Goal: Find contact information: Find contact information

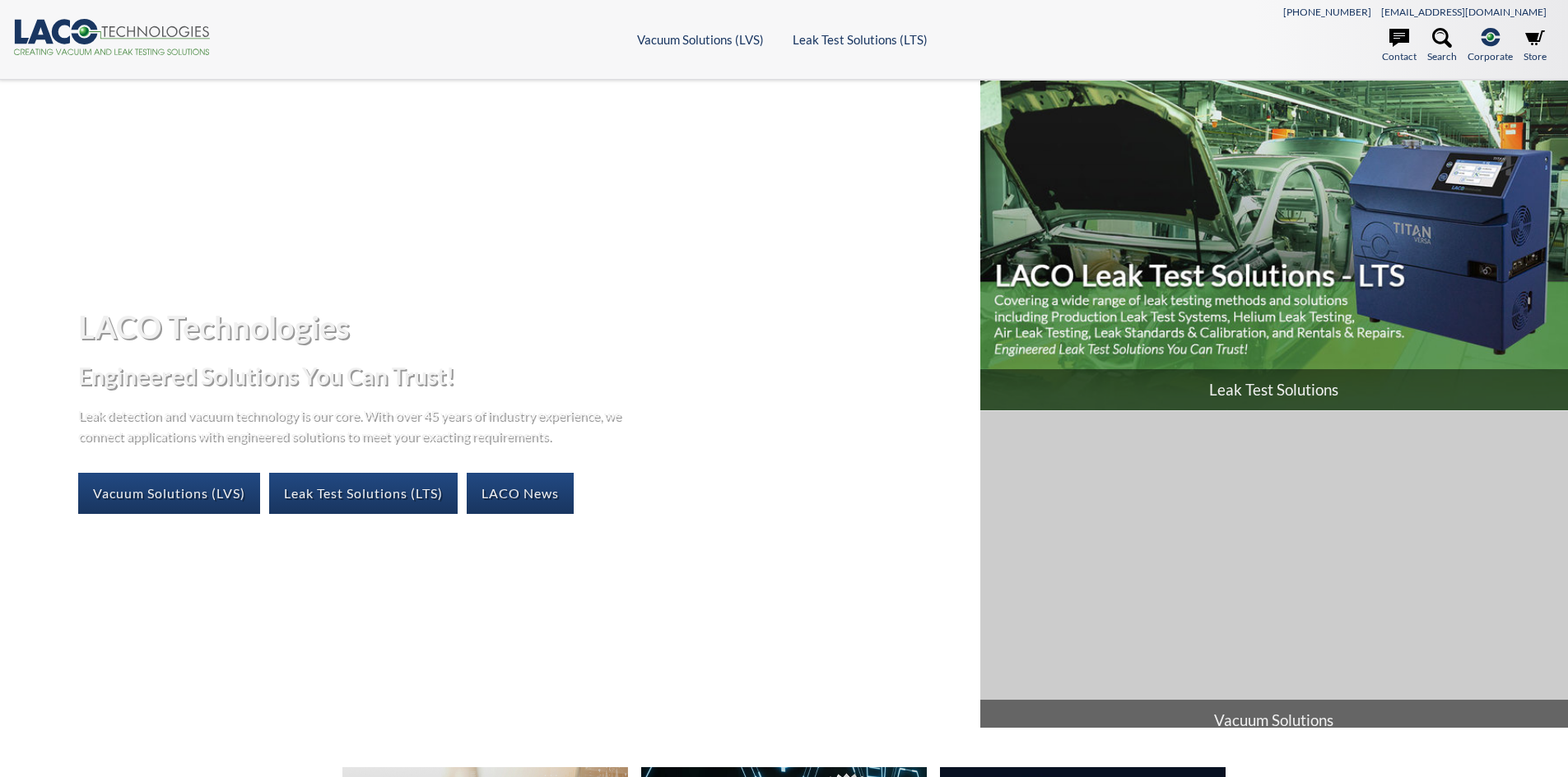
select select
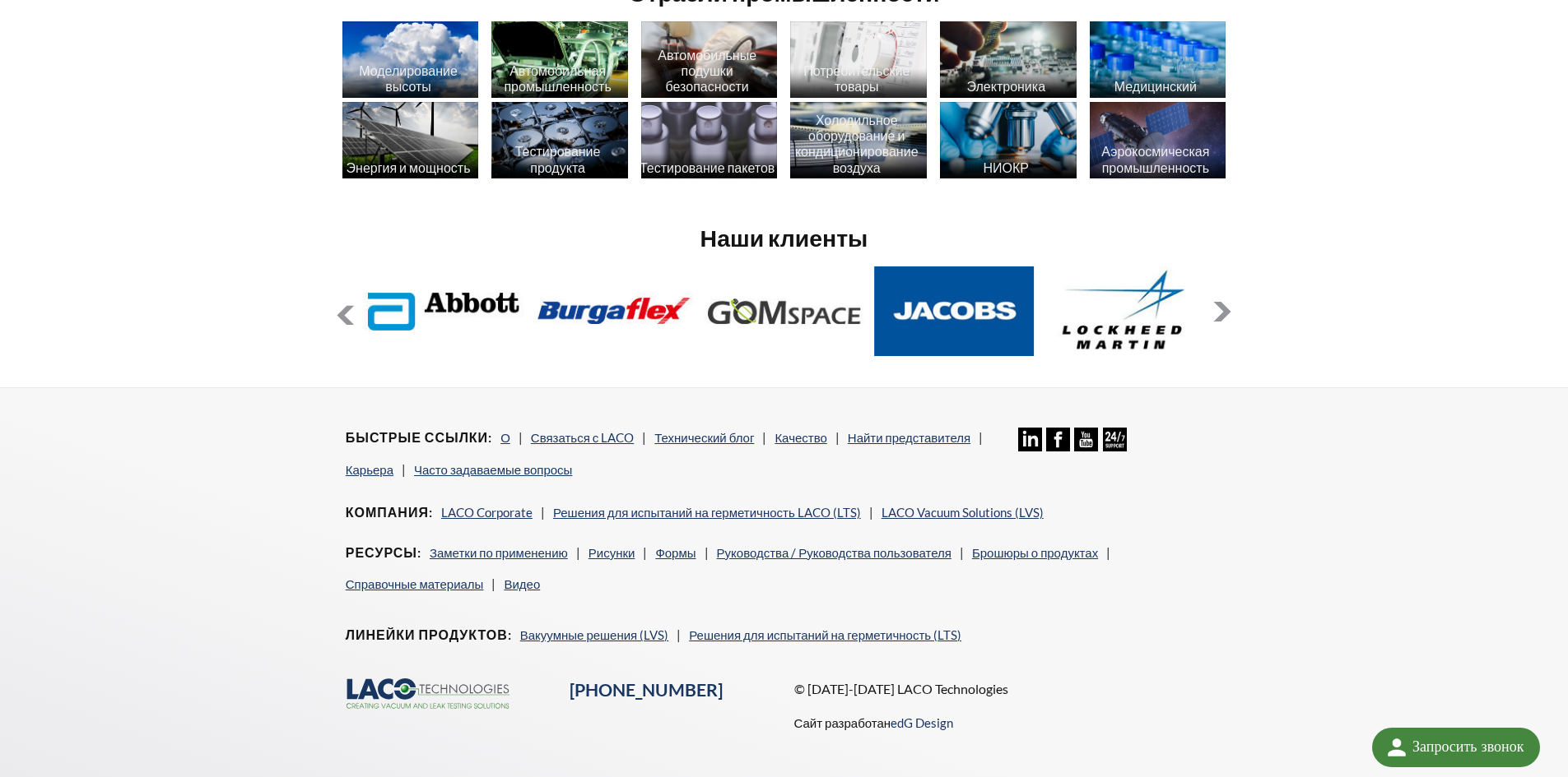
scroll to position [1418, 0]
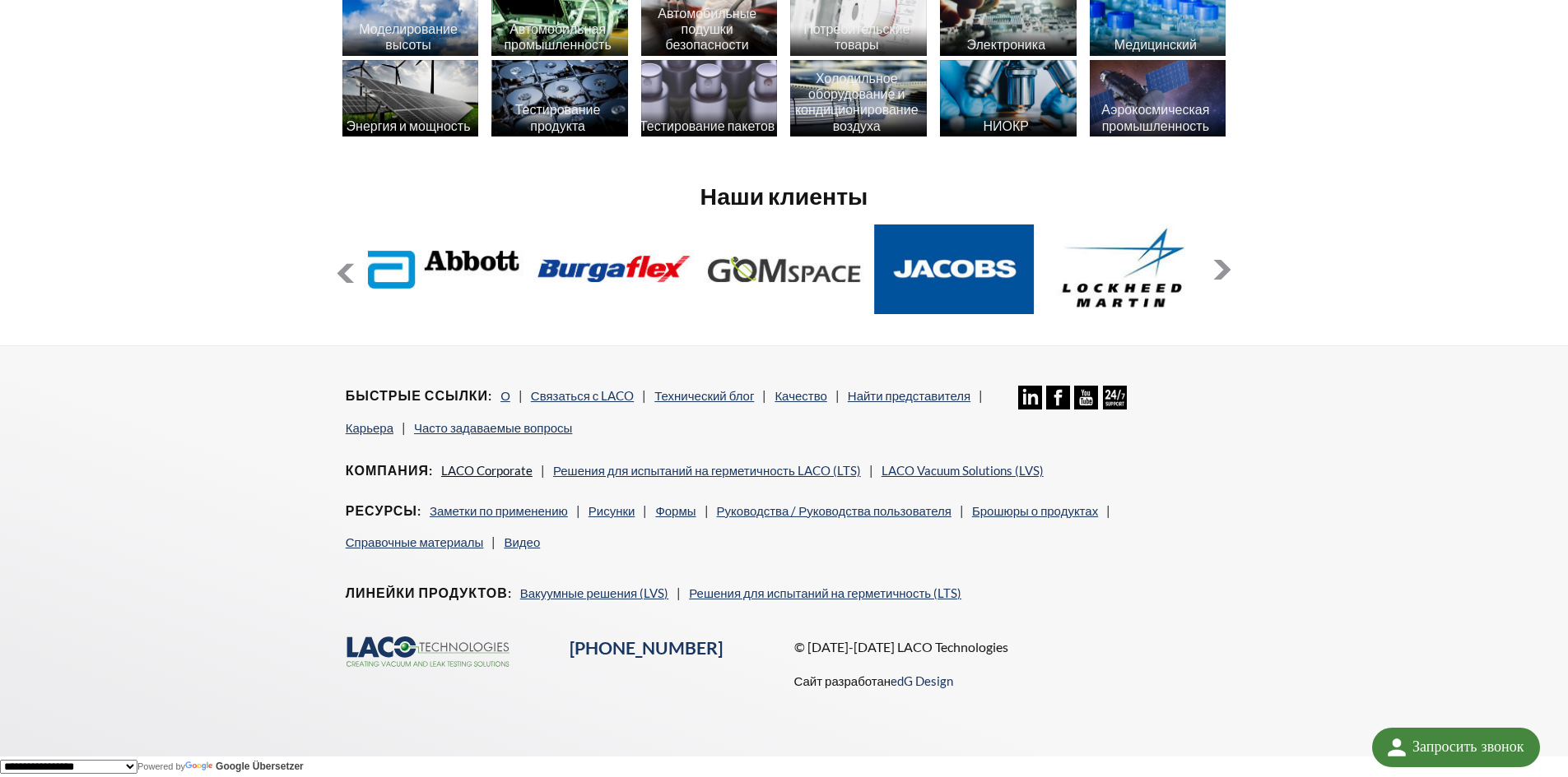
click at [494, 470] on font "LACO Corporate" at bounding box center [486, 470] width 92 height 15
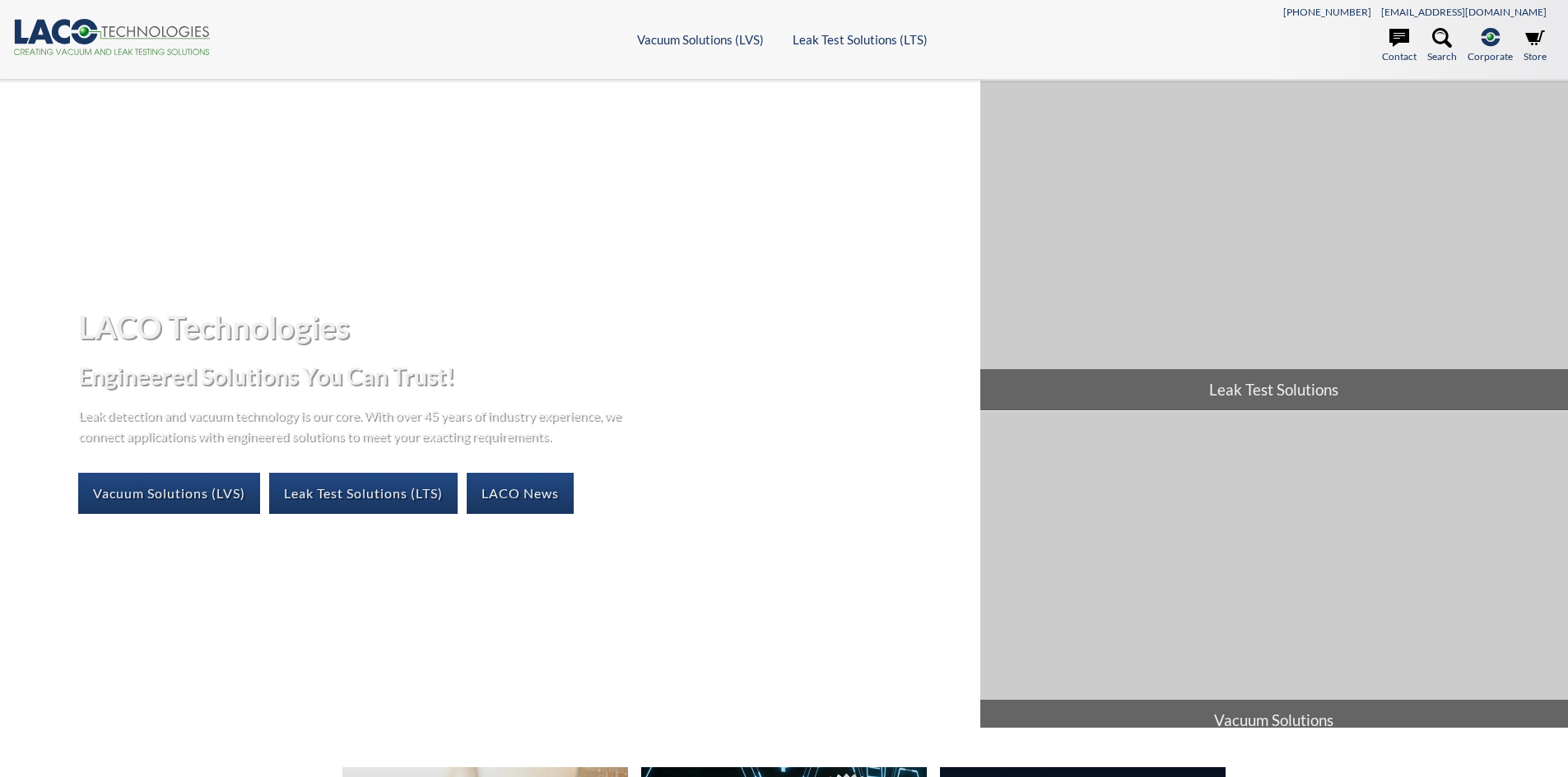
select select
click at [1400, 45] on icon at bounding box center [1399, 38] width 20 height 20
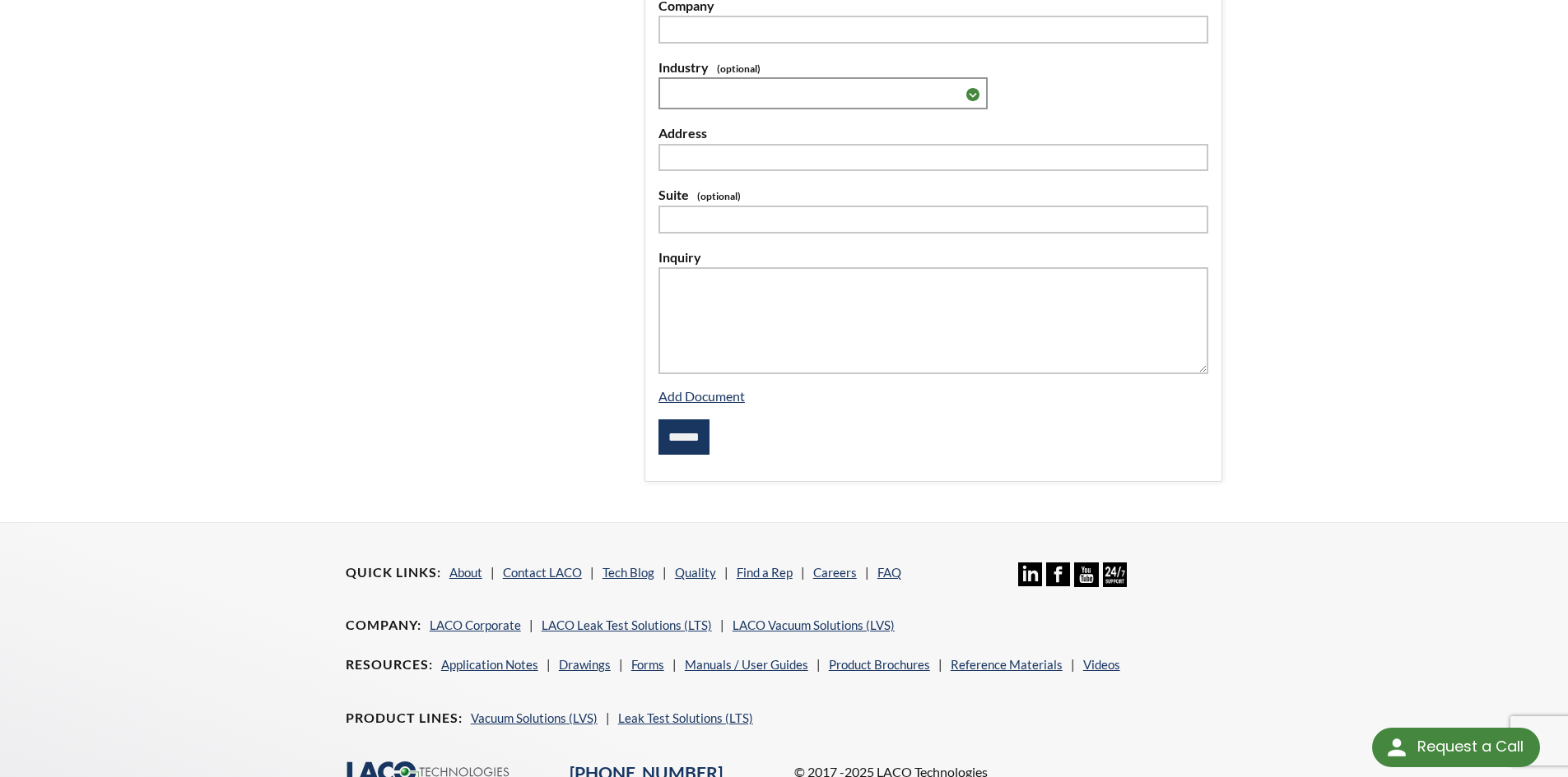
scroll to position [559, 0]
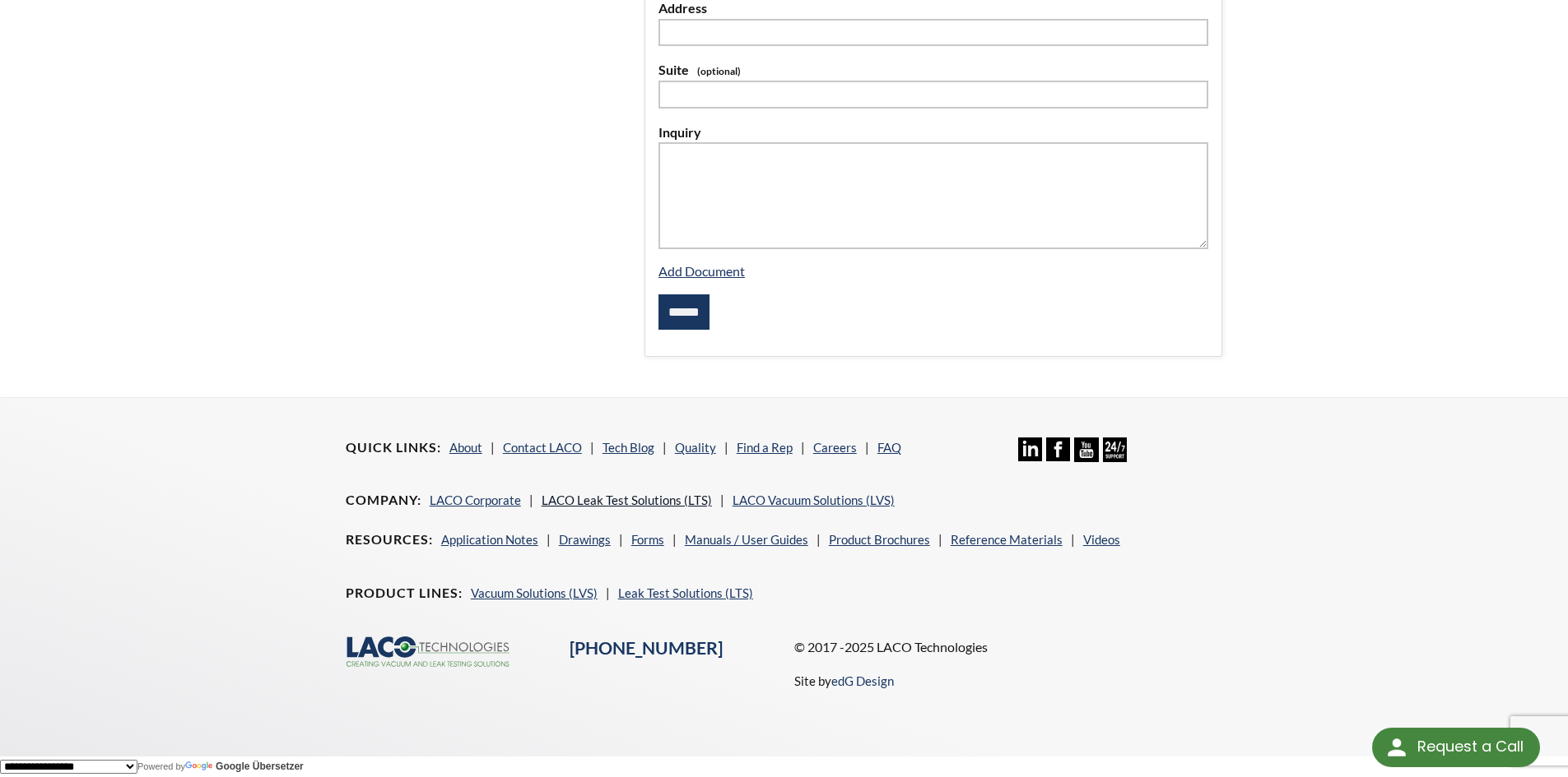
click at [658, 500] on link "LACO Leak Test Solutions (LTS)" at bounding box center [626, 500] width 171 height 15
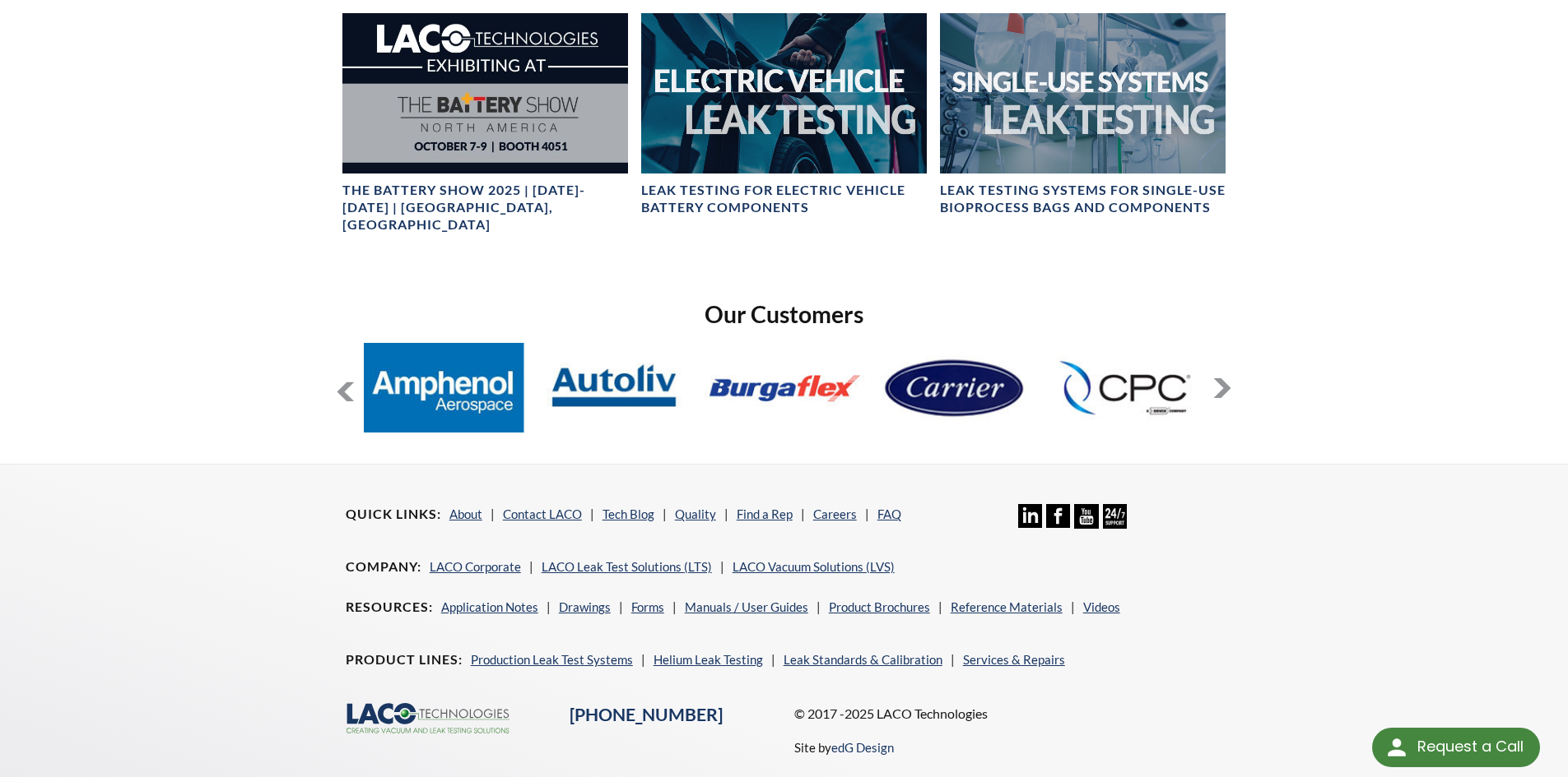
scroll to position [1185, 0]
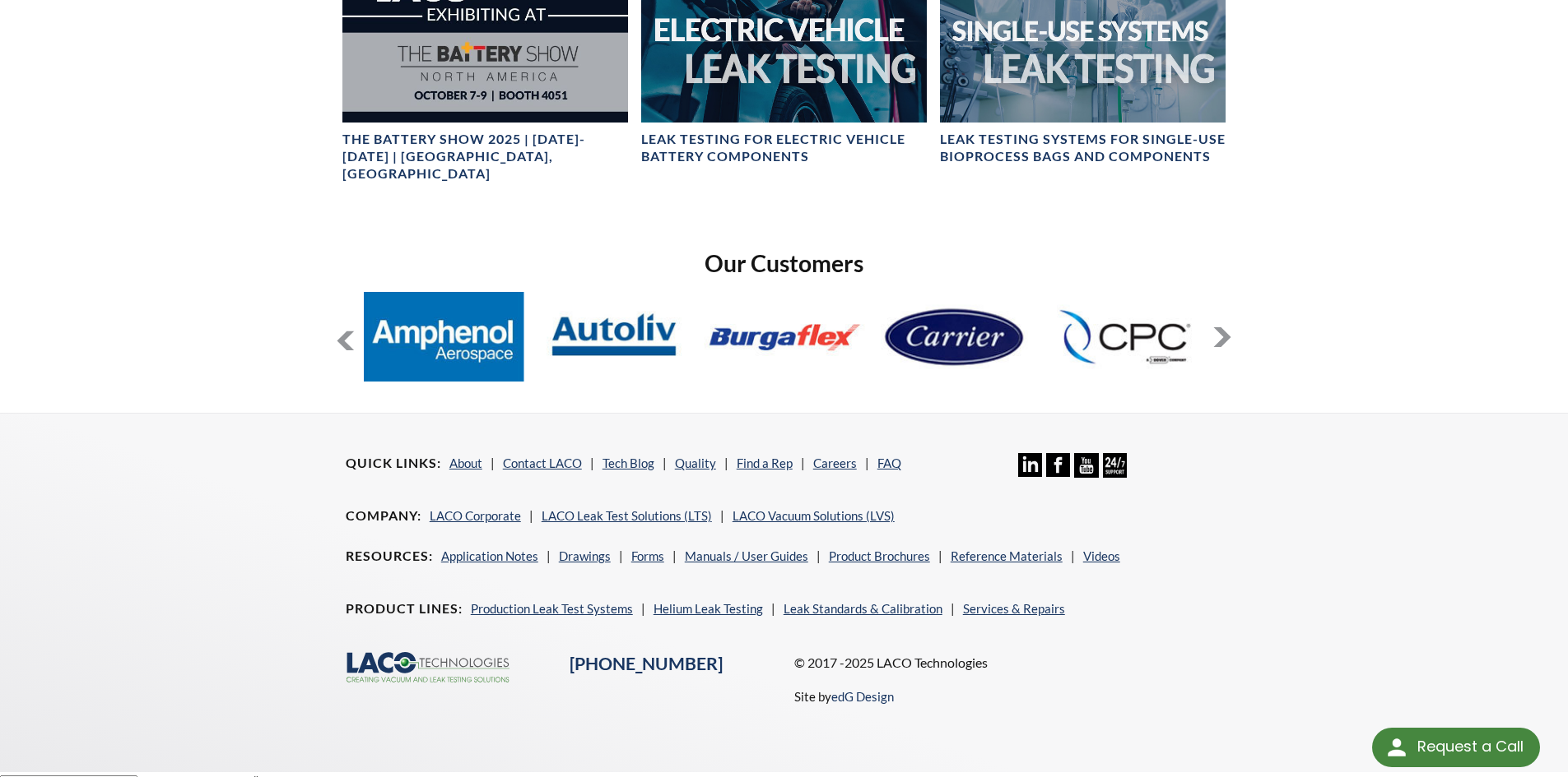
click at [1220, 327] on button at bounding box center [1222, 337] width 20 height 20
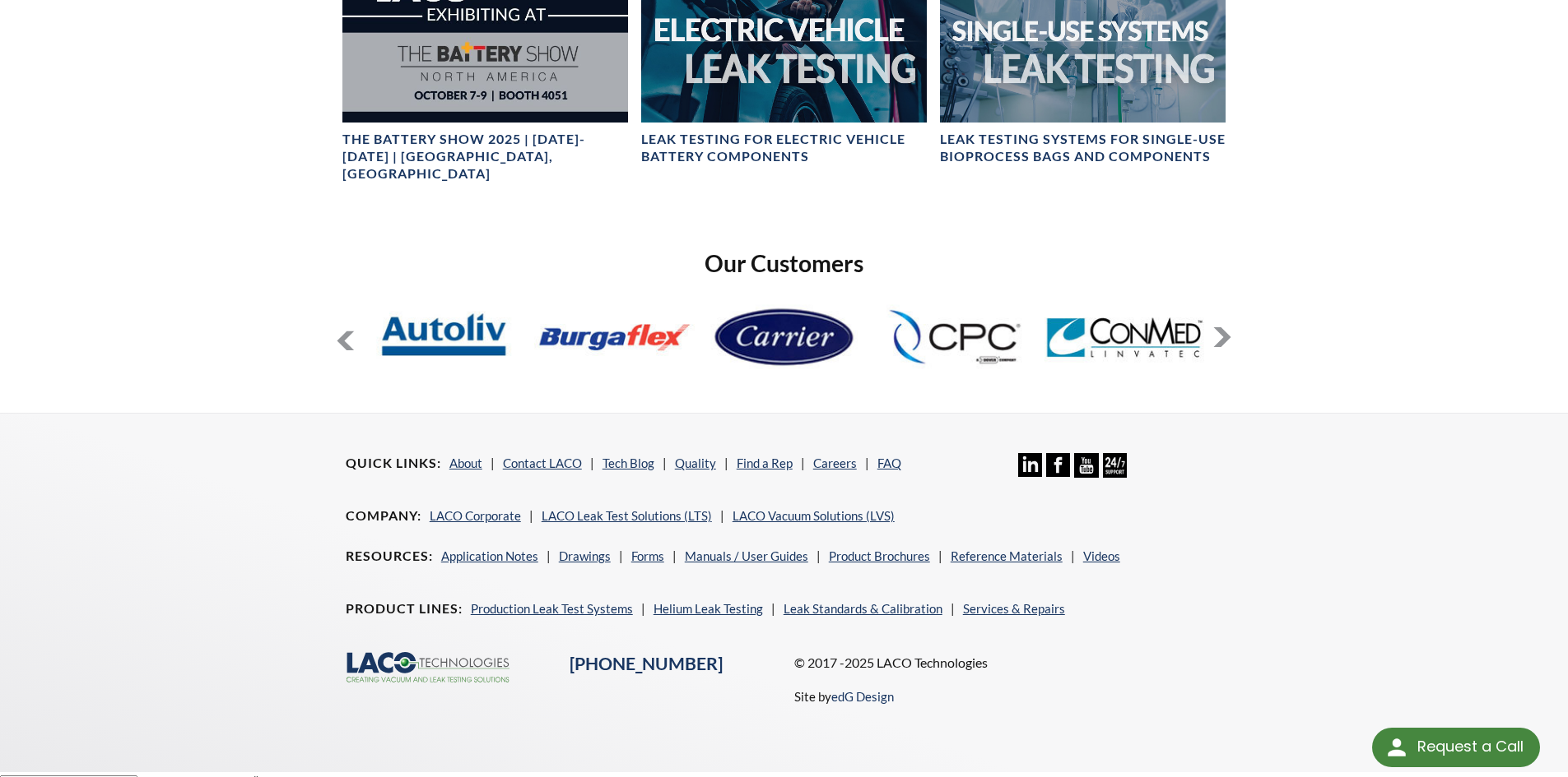
click at [1220, 327] on button at bounding box center [1222, 337] width 20 height 20
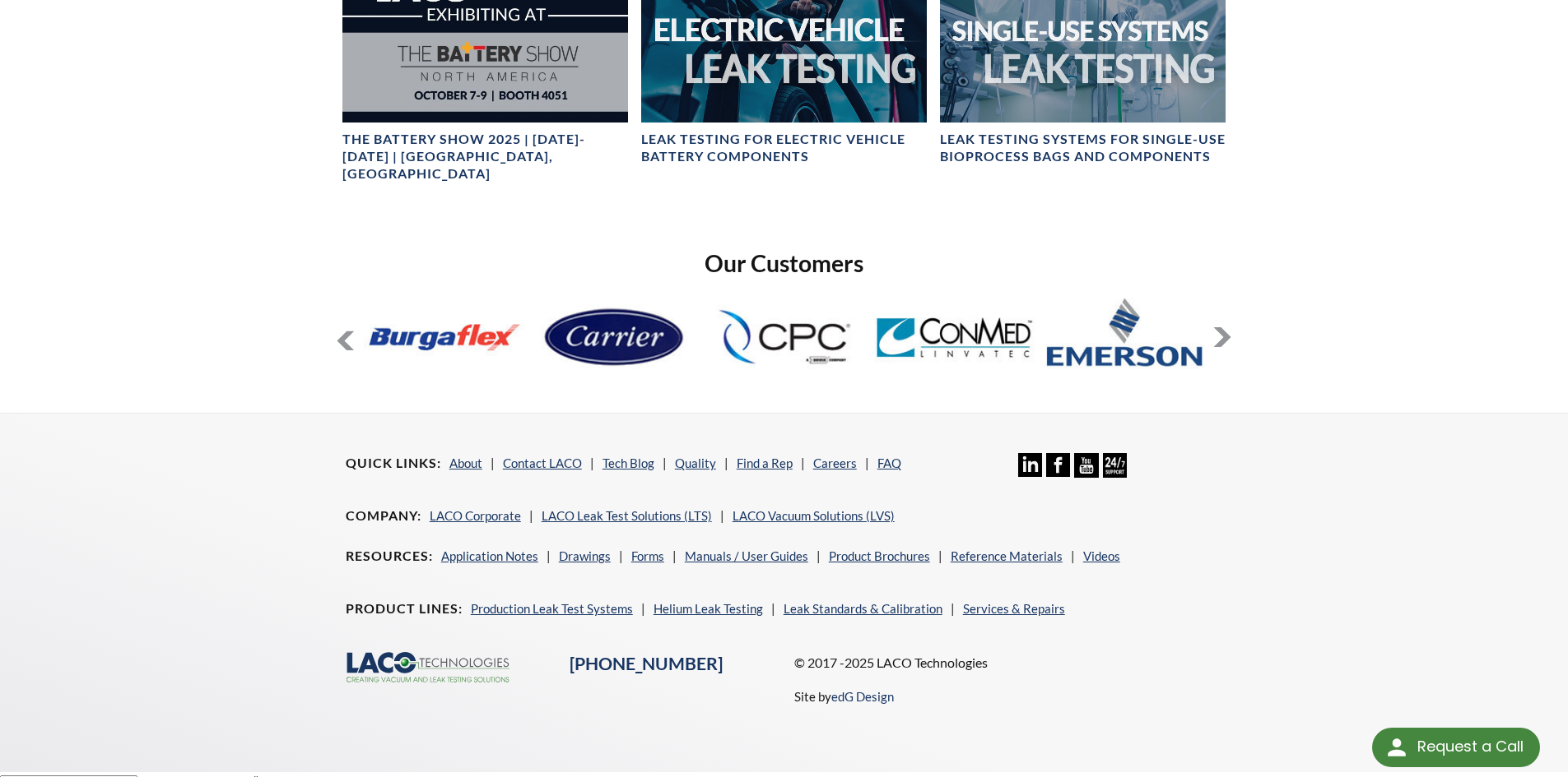
click at [1220, 327] on button at bounding box center [1222, 337] width 20 height 20
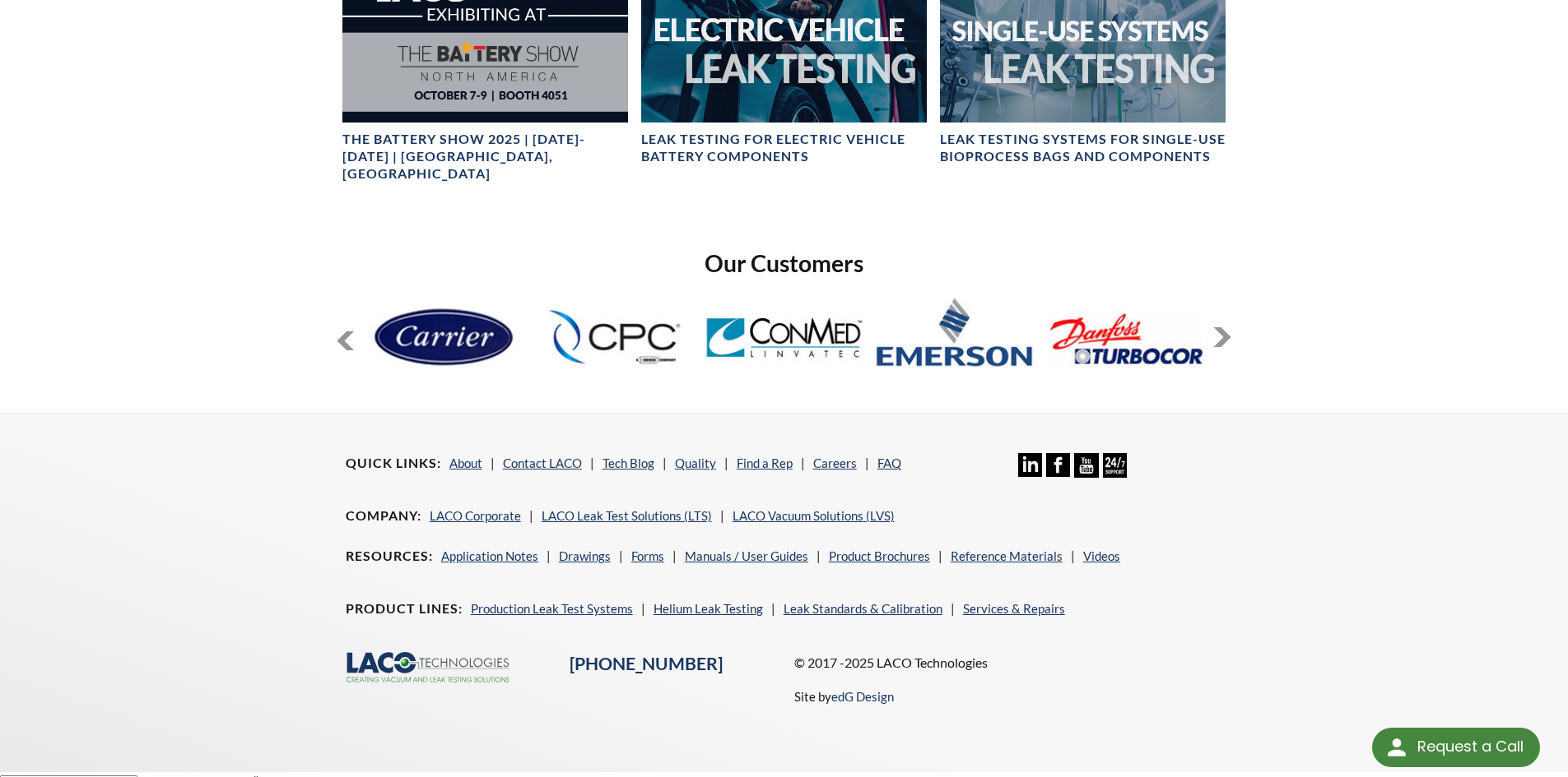
click at [1220, 327] on button at bounding box center [1222, 337] width 20 height 20
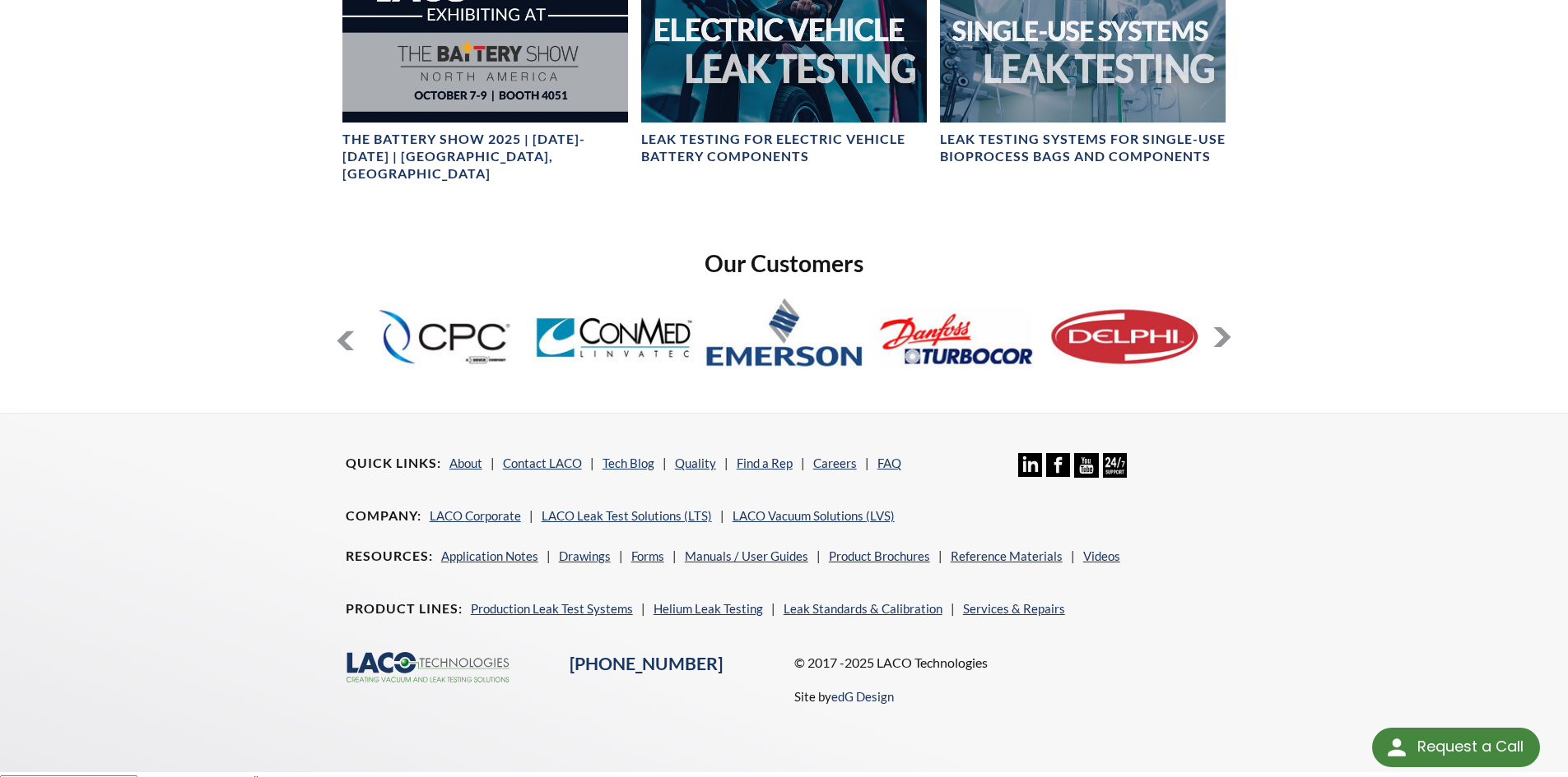
click at [1220, 327] on button at bounding box center [1222, 337] width 20 height 20
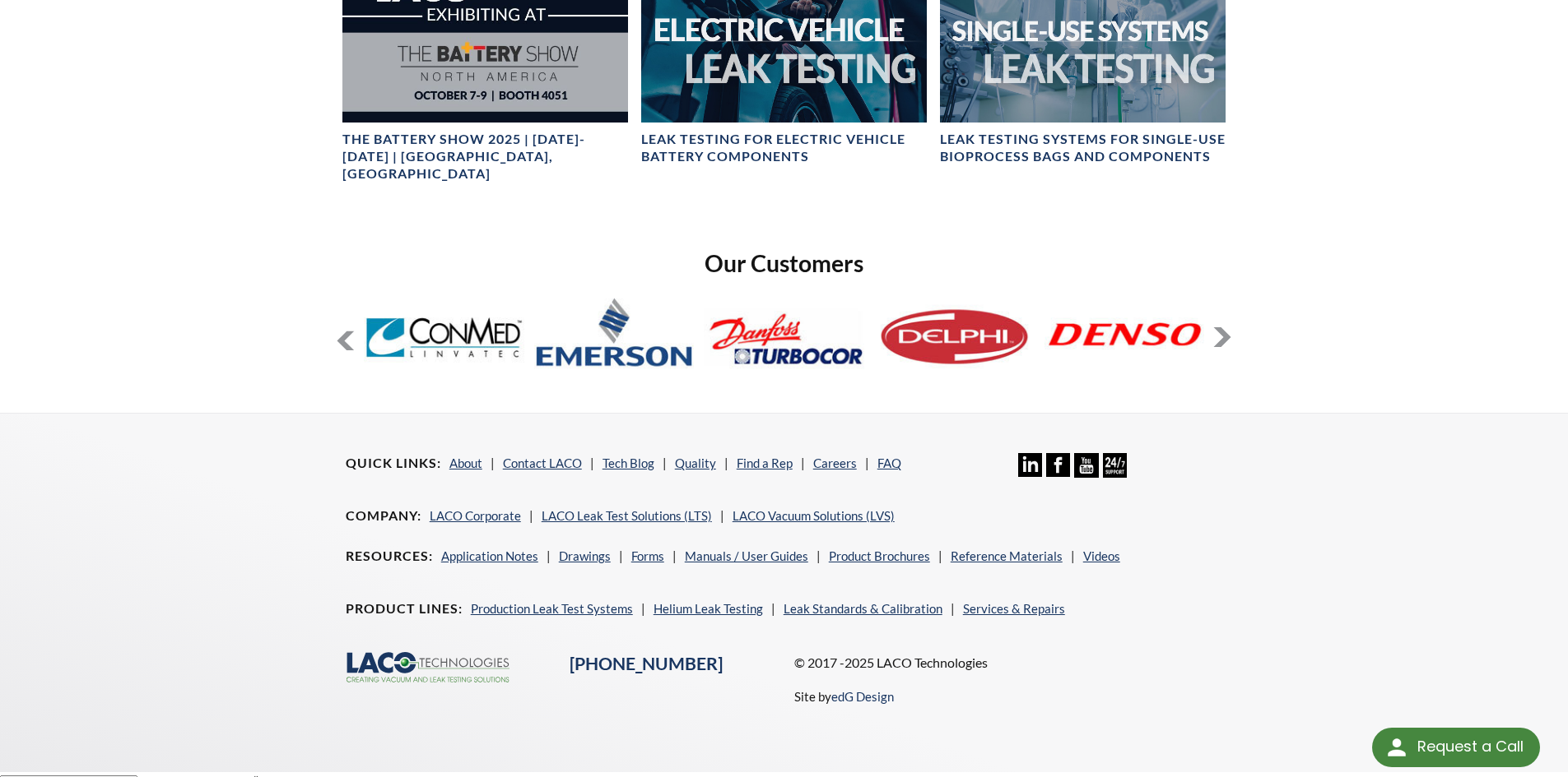
click at [1220, 327] on button at bounding box center [1222, 337] width 20 height 20
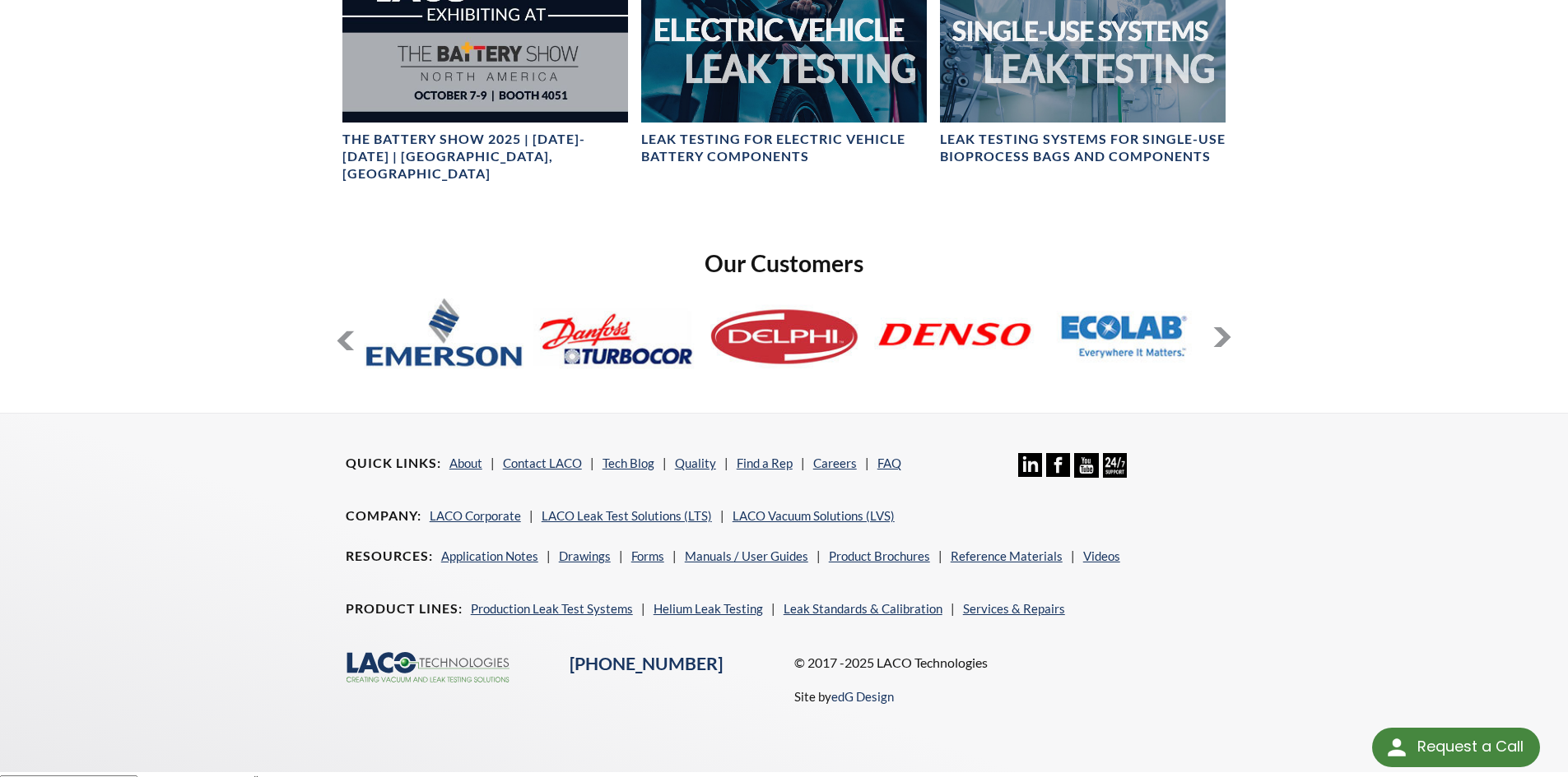
click at [1220, 327] on button at bounding box center [1222, 337] width 20 height 20
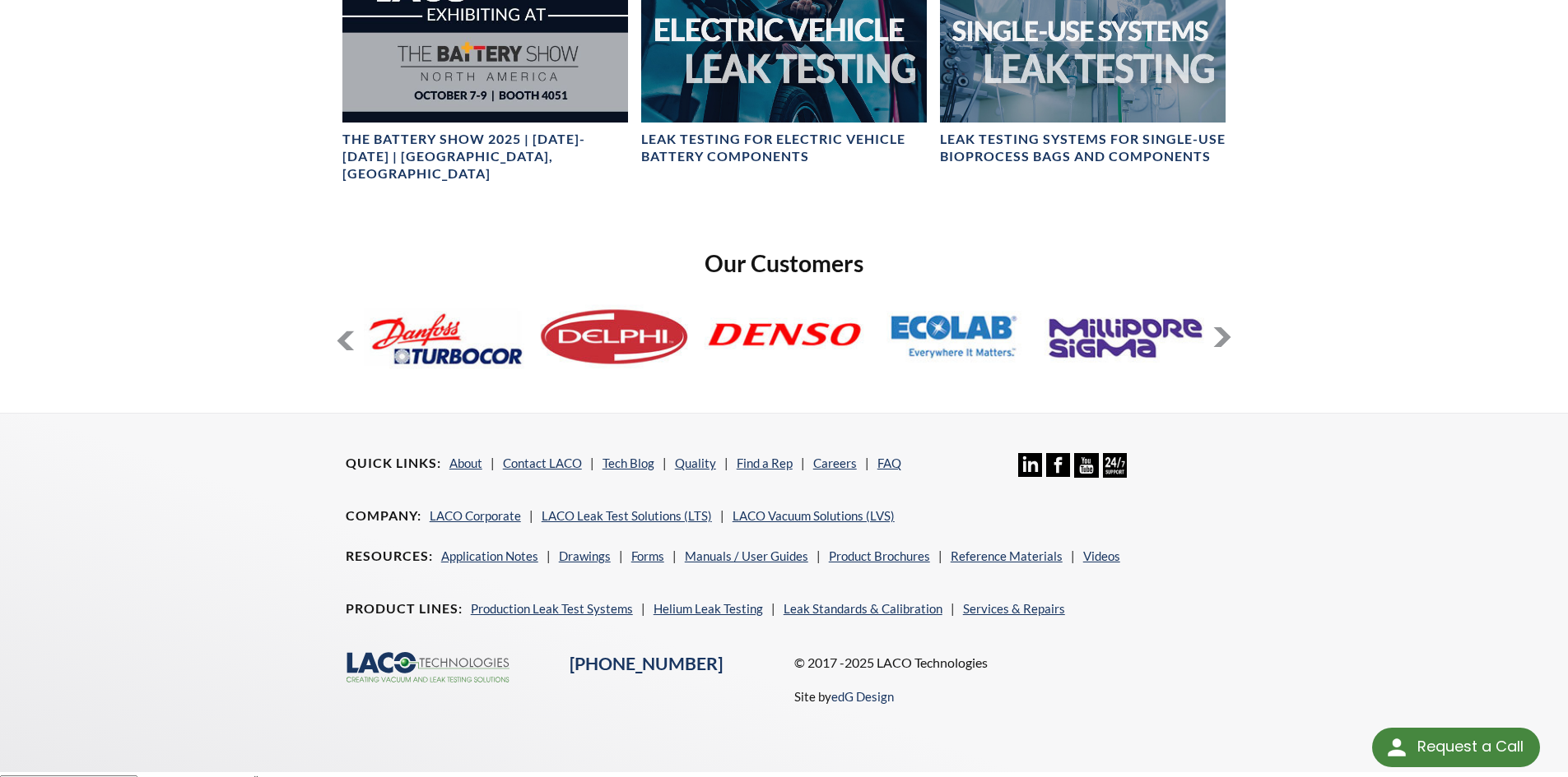
click at [1220, 327] on button at bounding box center [1222, 337] width 20 height 20
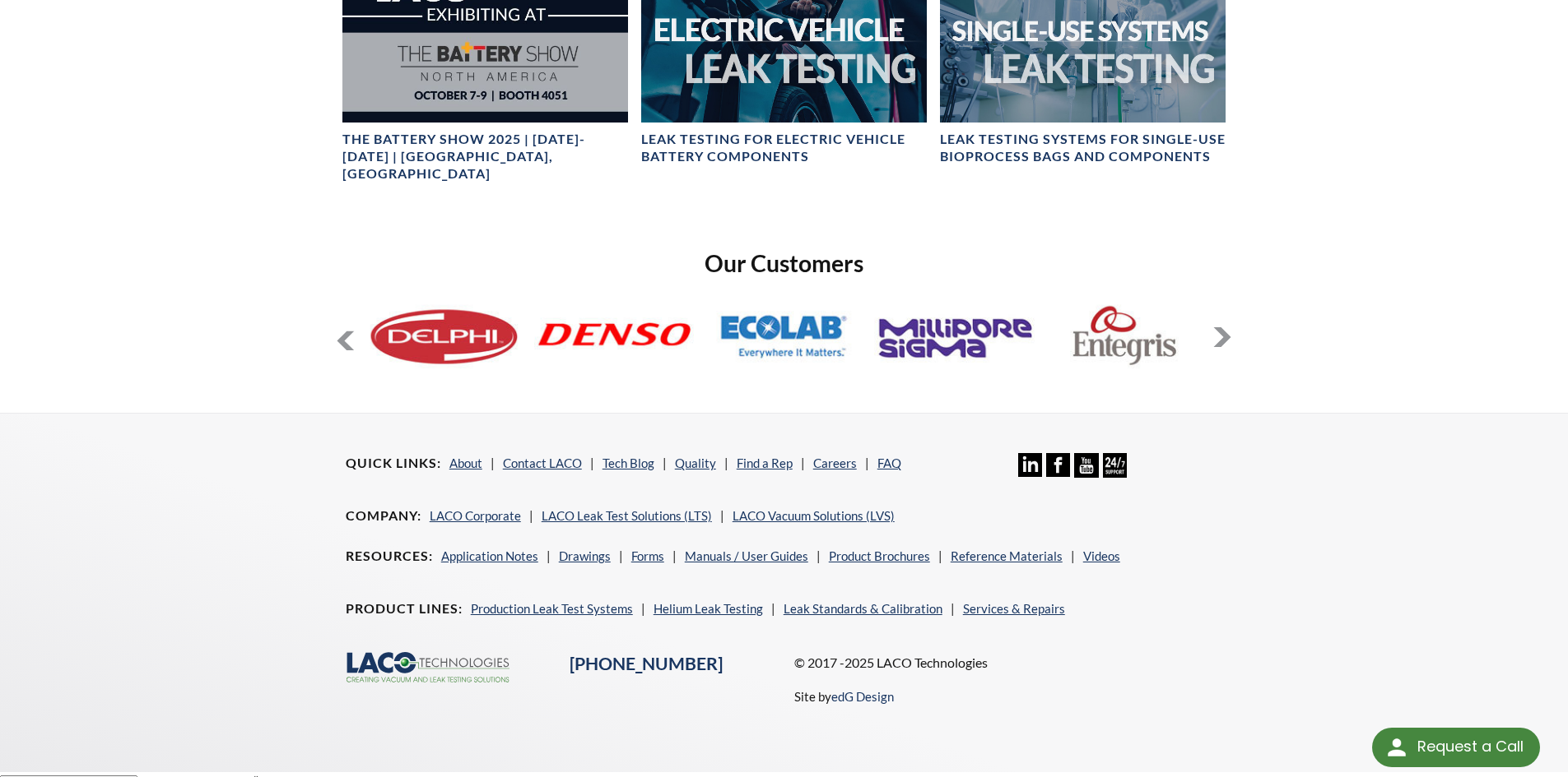
click at [1220, 327] on button at bounding box center [1222, 337] width 20 height 20
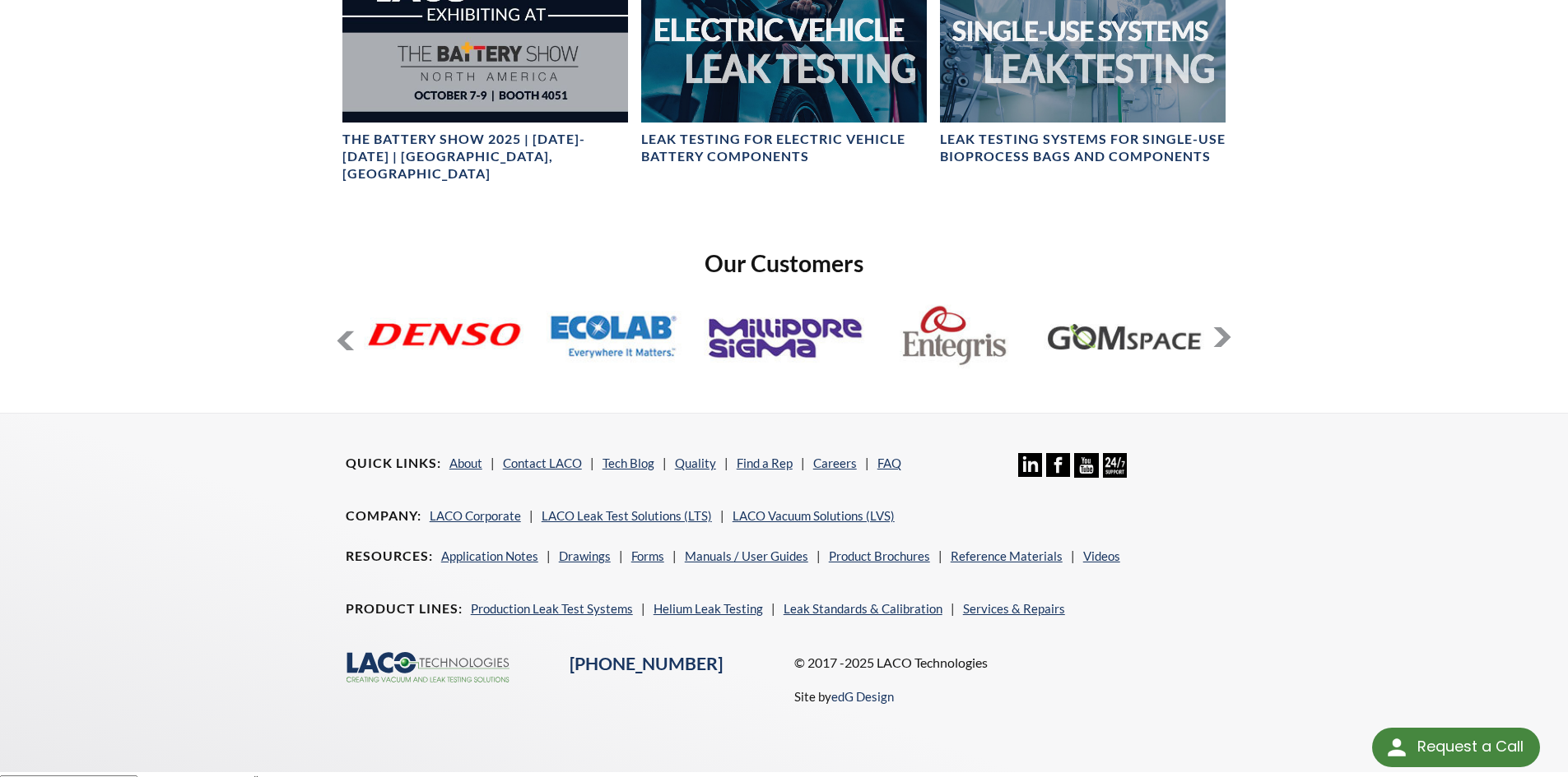
click at [1220, 327] on button at bounding box center [1222, 337] width 20 height 20
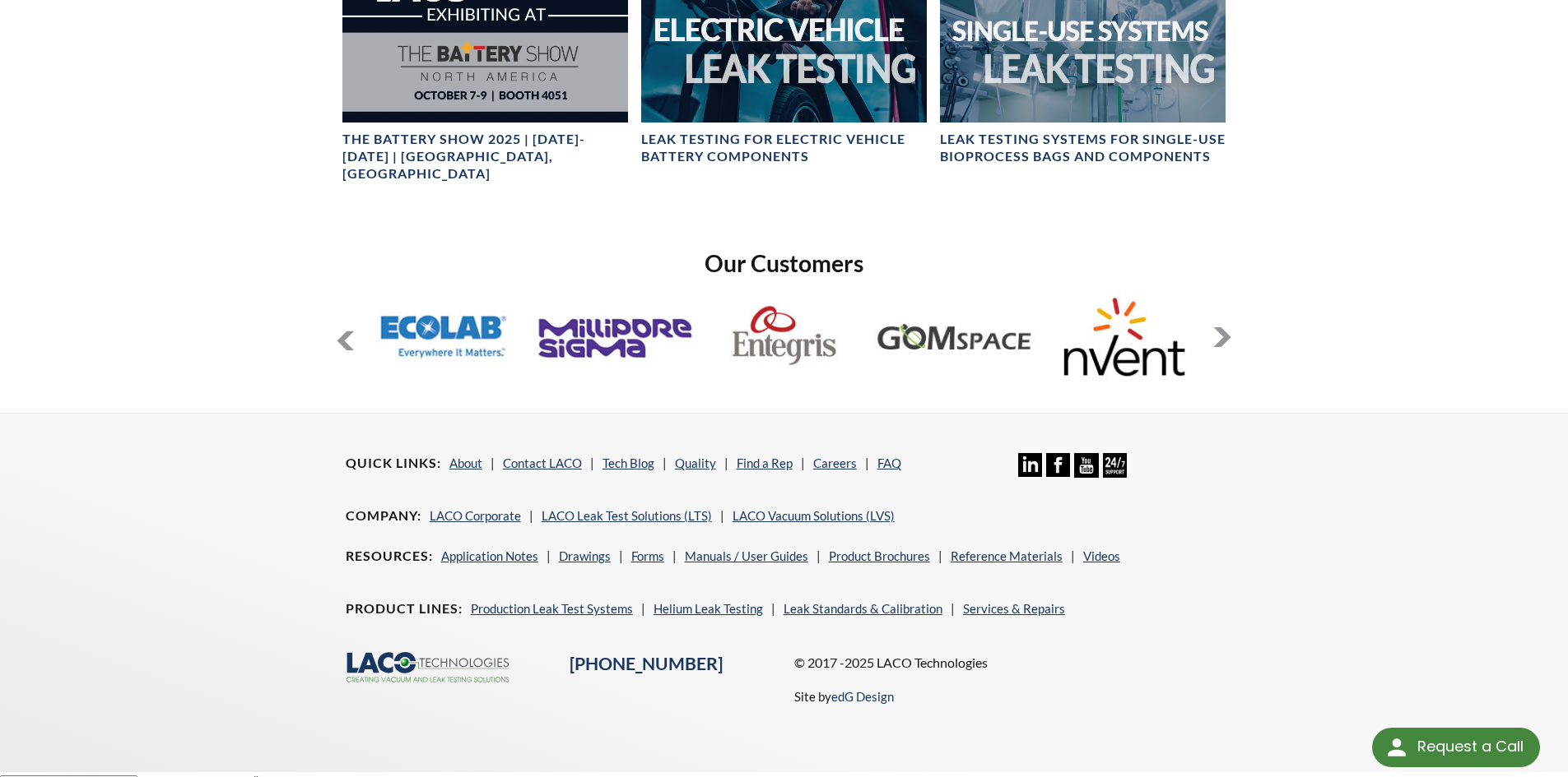
click at [1220, 327] on button at bounding box center [1222, 337] width 20 height 20
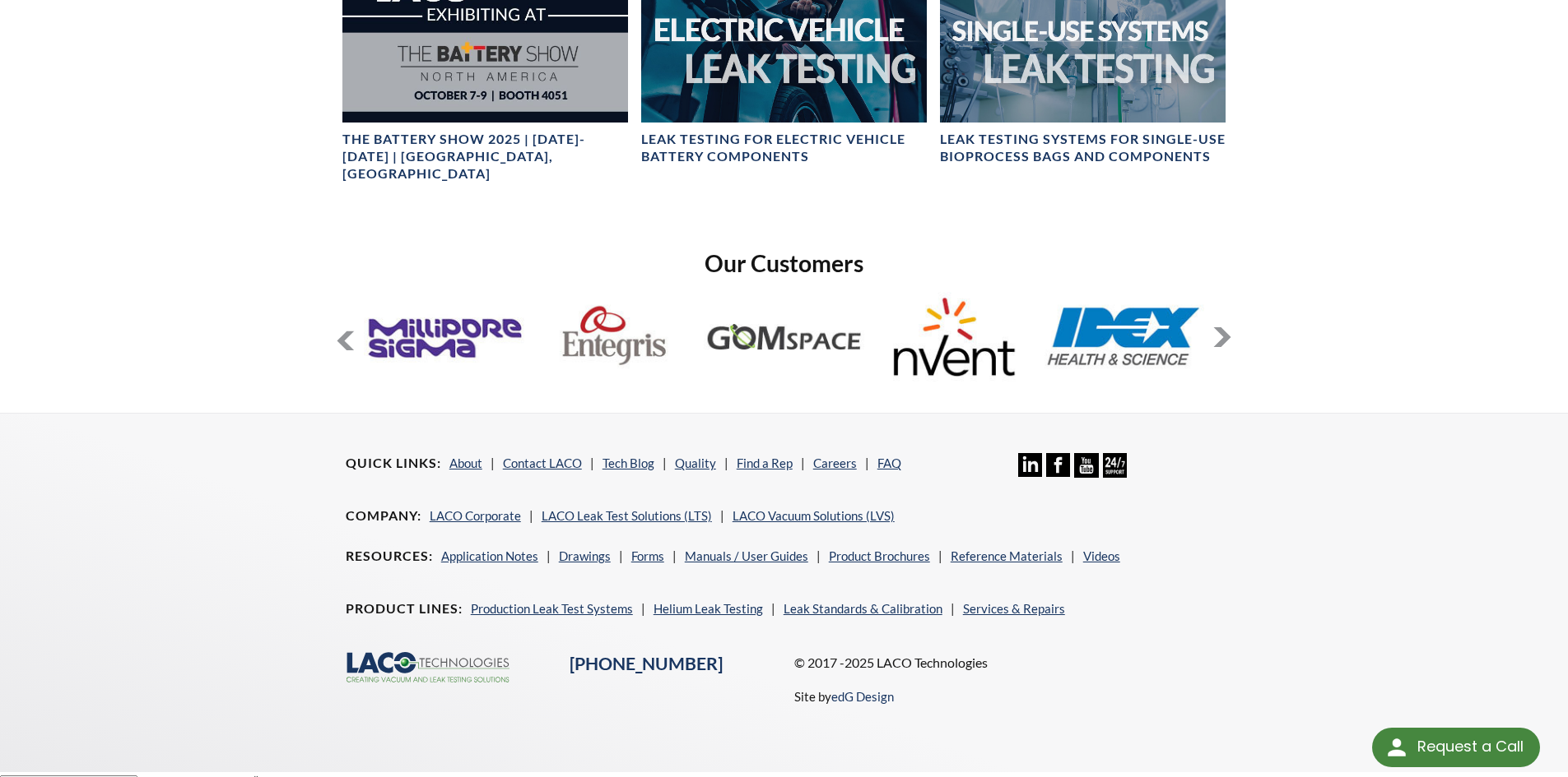
click at [1220, 327] on button at bounding box center [1222, 337] width 20 height 20
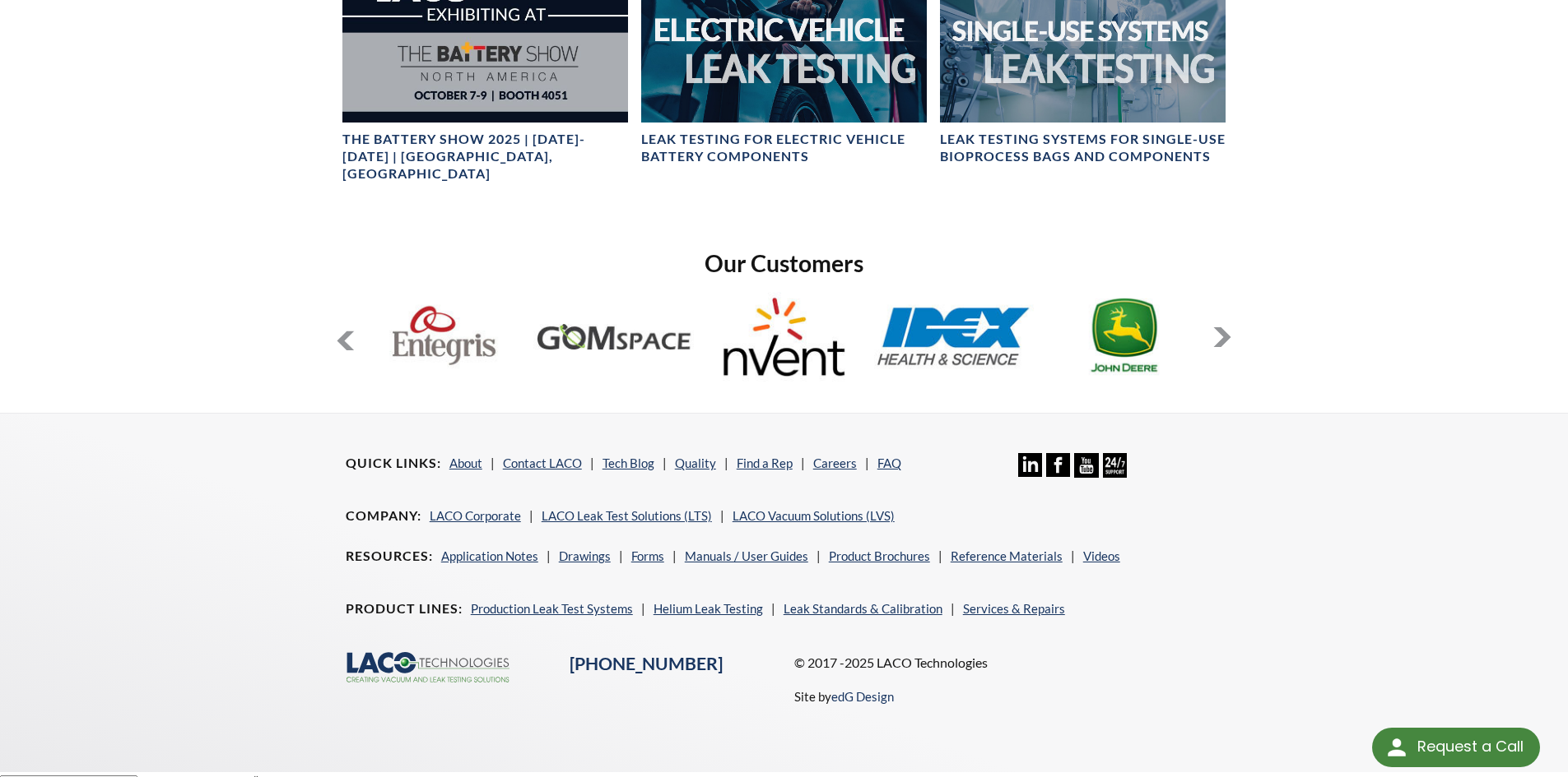
click at [1219, 327] on button at bounding box center [1222, 337] width 20 height 20
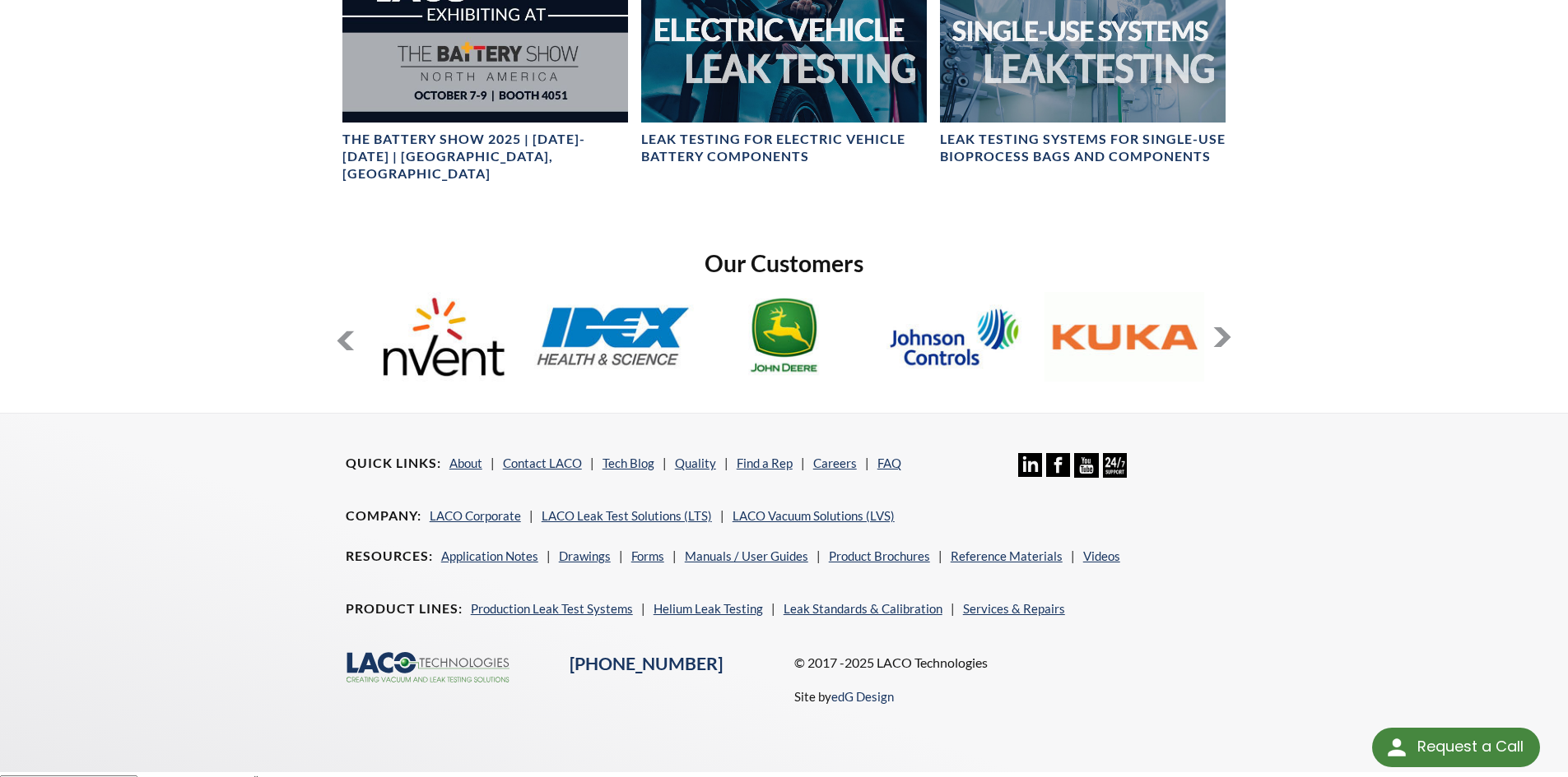
click at [1219, 327] on button at bounding box center [1222, 337] width 20 height 20
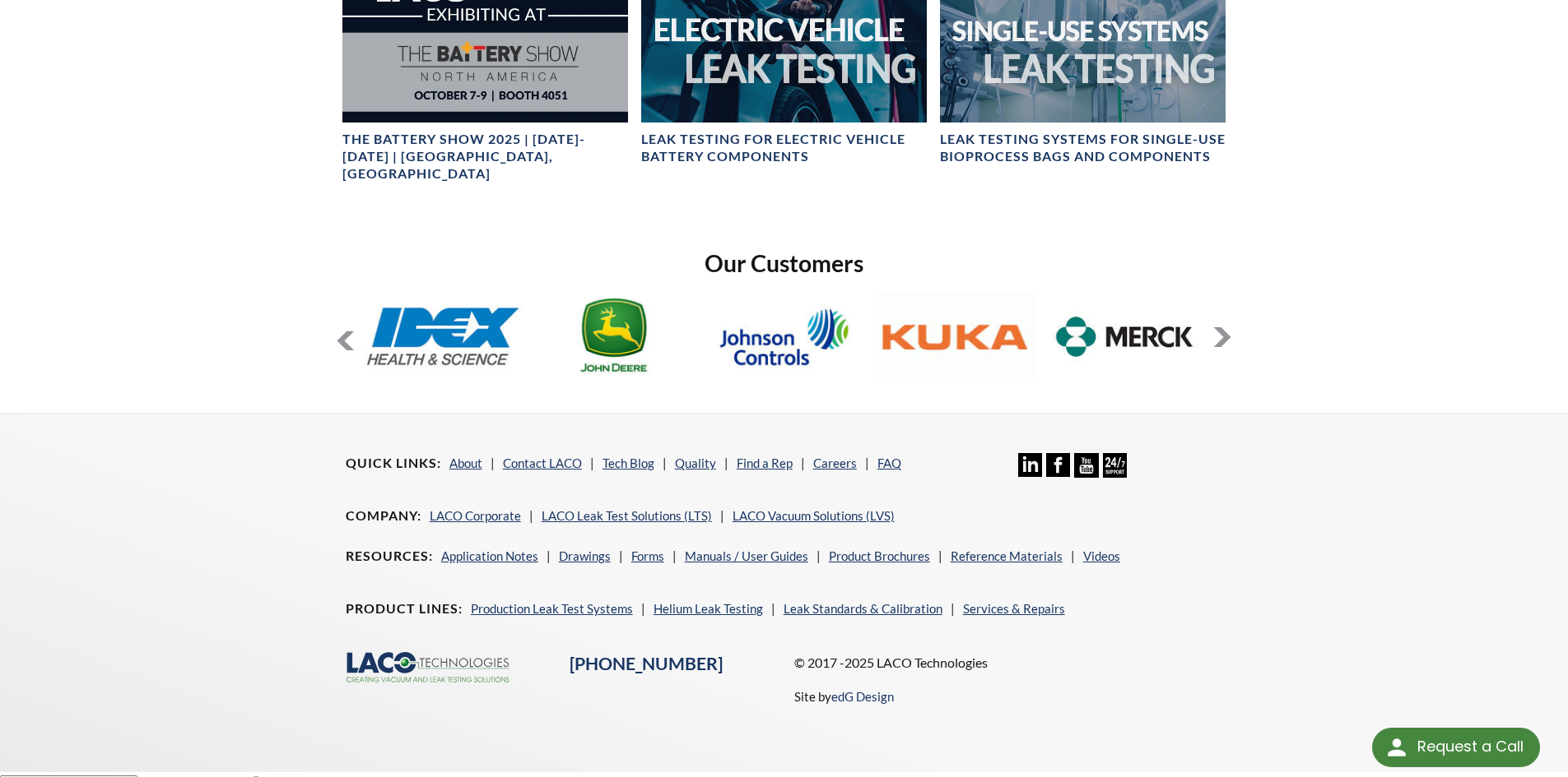
click at [1219, 327] on button at bounding box center [1222, 337] width 20 height 20
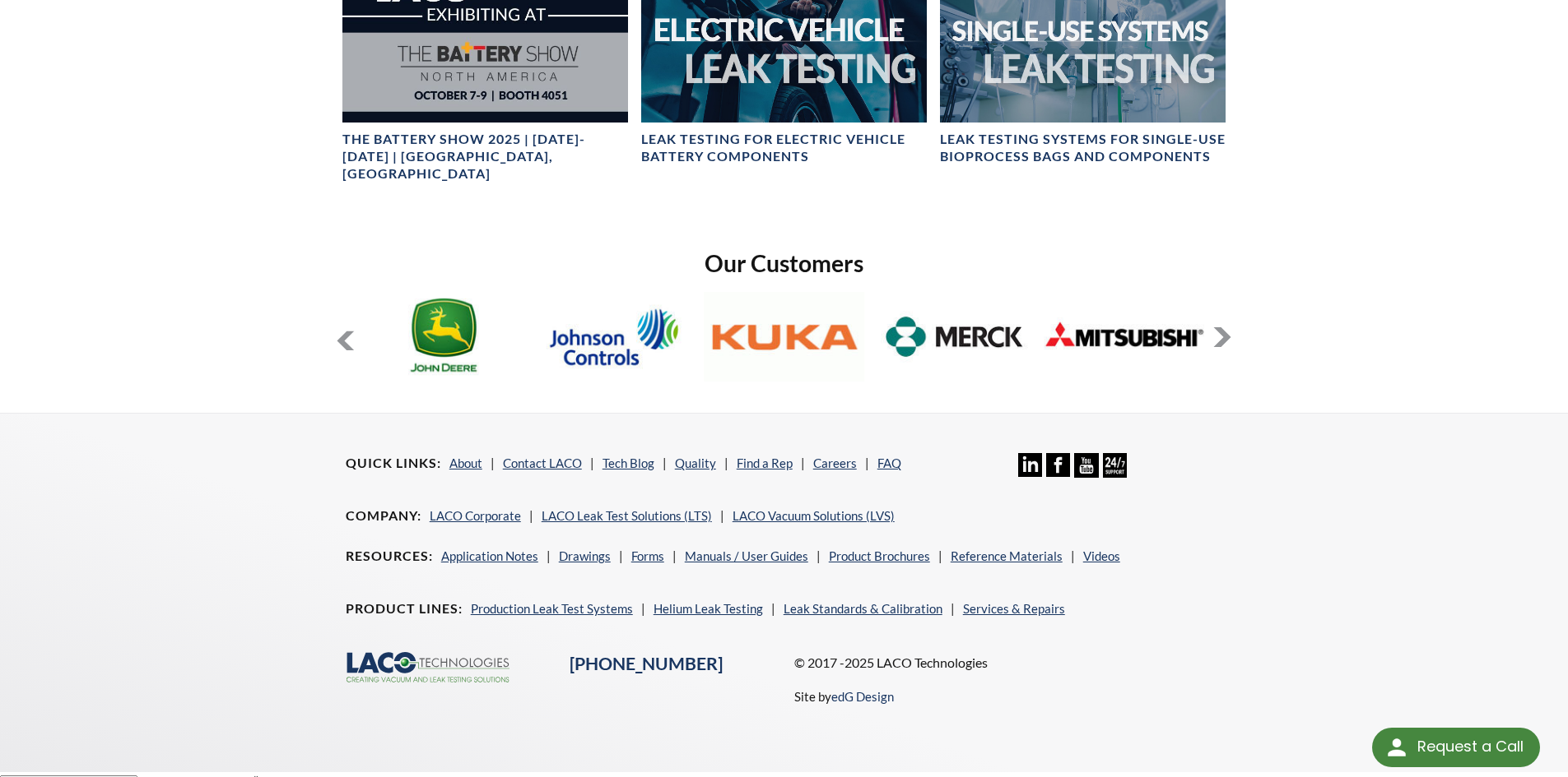
click at [1219, 327] on button at bounding box center [1222, 337] width 20 height 20
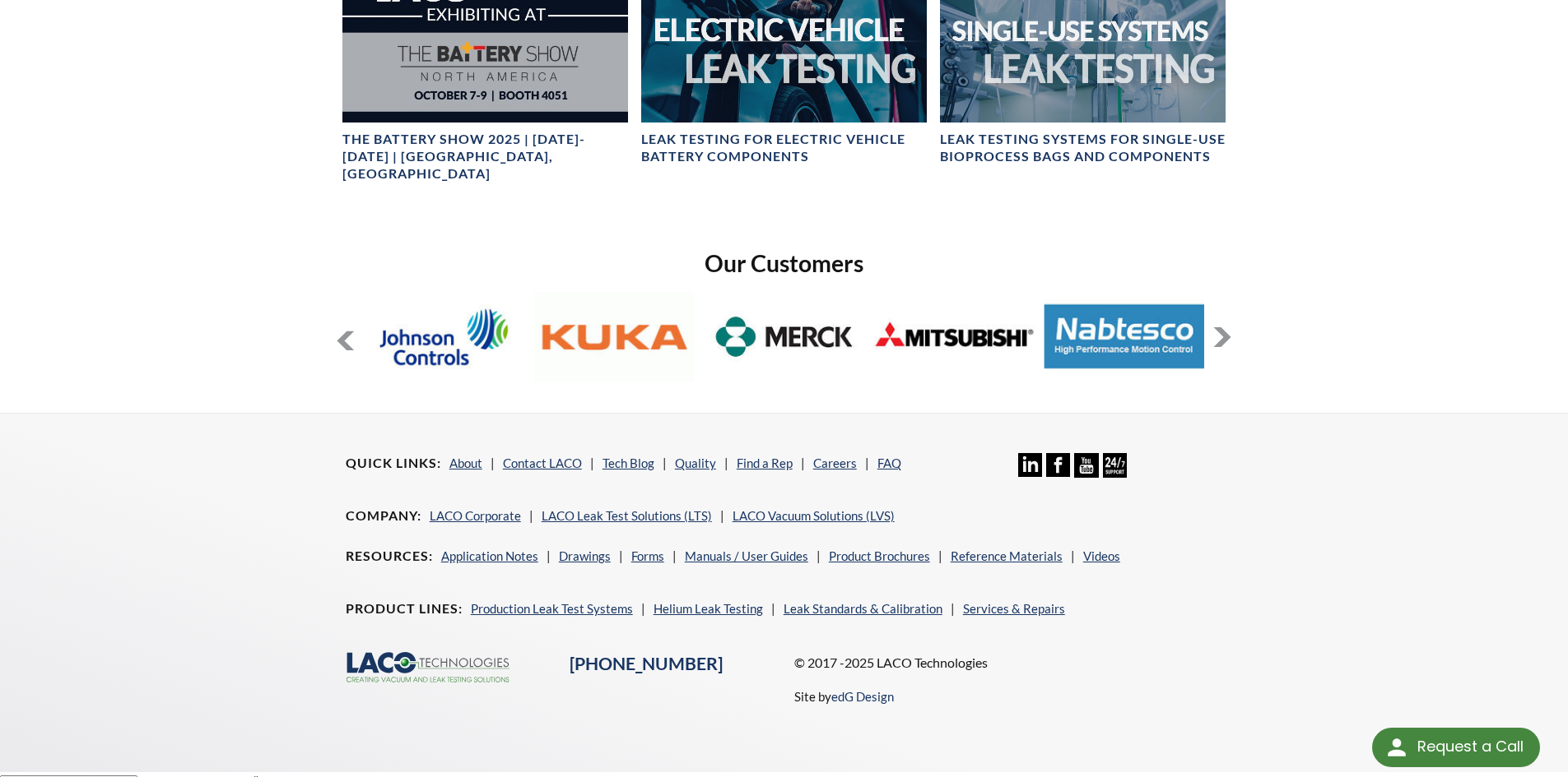
click at [1219, 327] on button at bounding box center [1222, 337] width 20 height 20
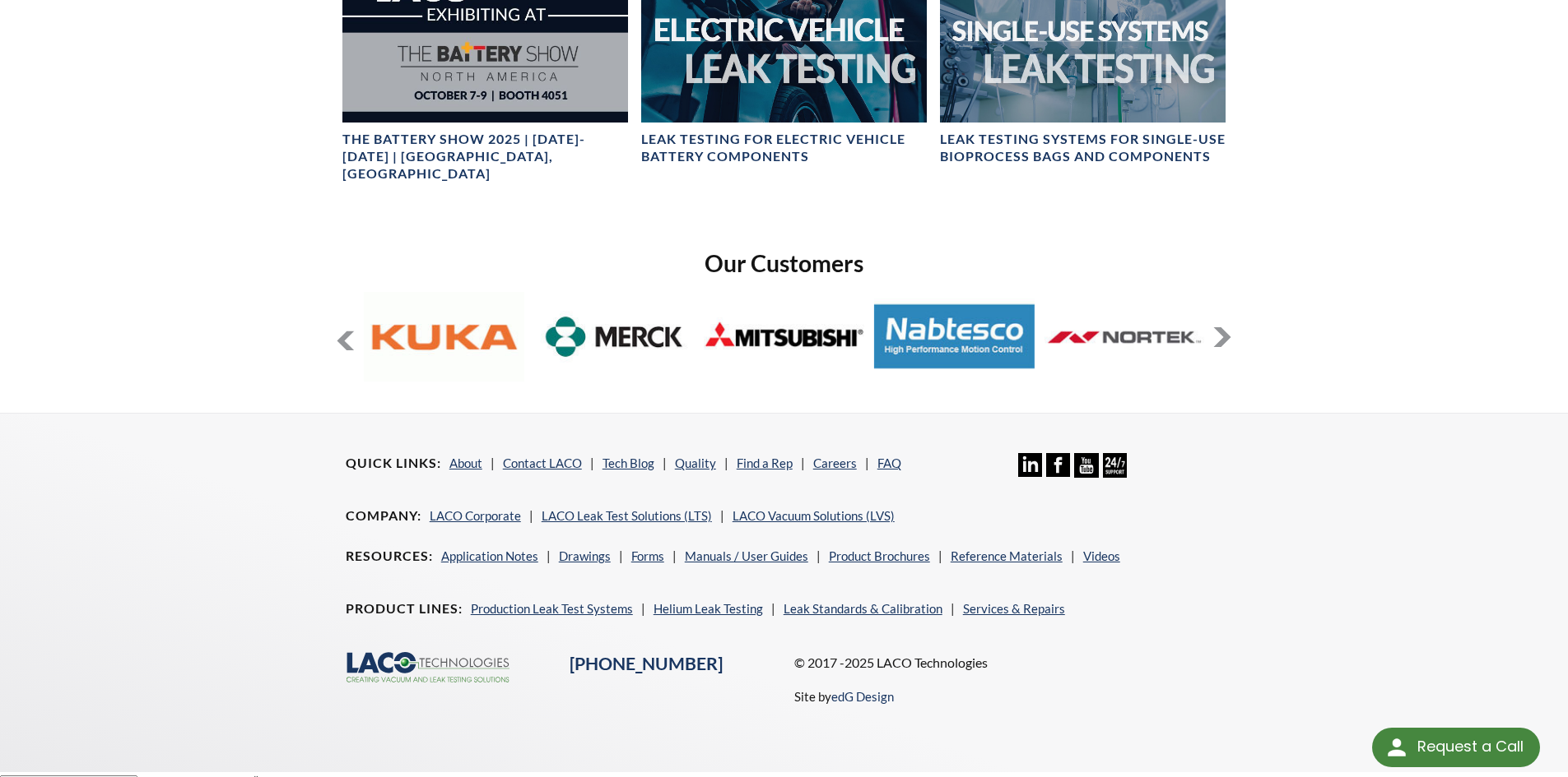
click at [1219, 327] on button at bounding box center [1222, 337] width 20 height 20
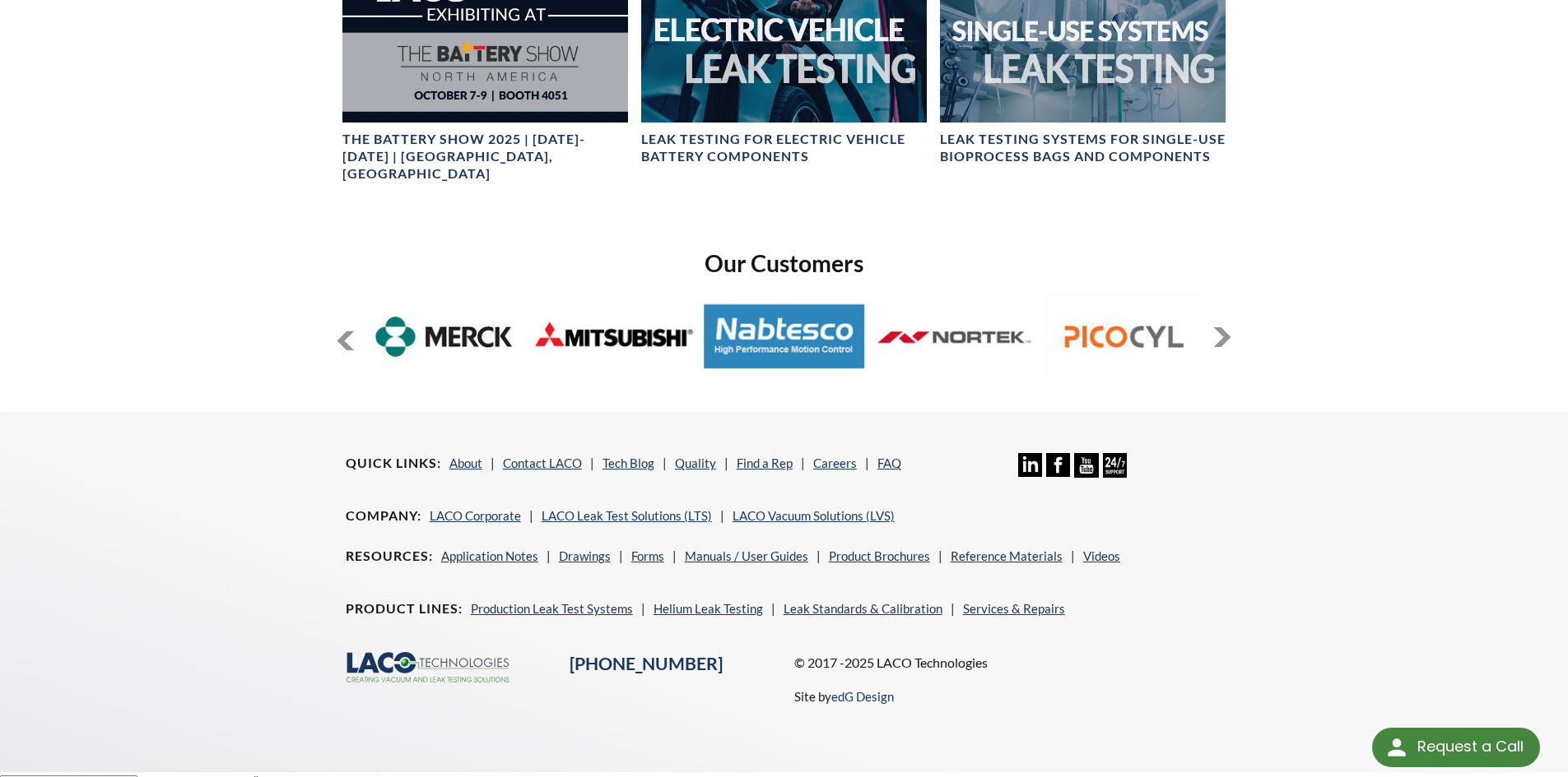
click at [1219, 327] on button at bounding box center [1222, 337] width 20 height 20
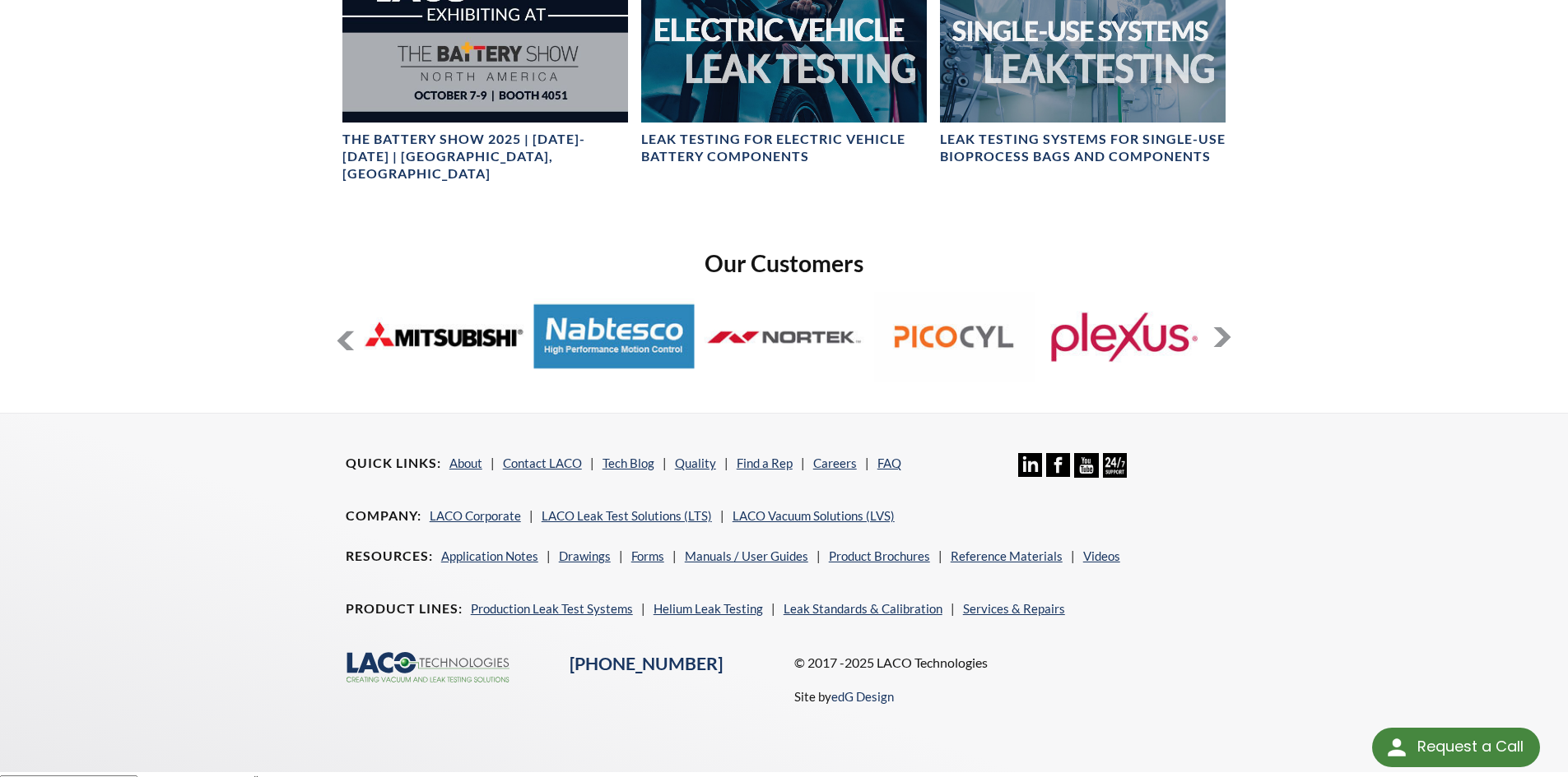
click at [1218, 327] on button at bounding box center [1222, 337] width 20 height 20
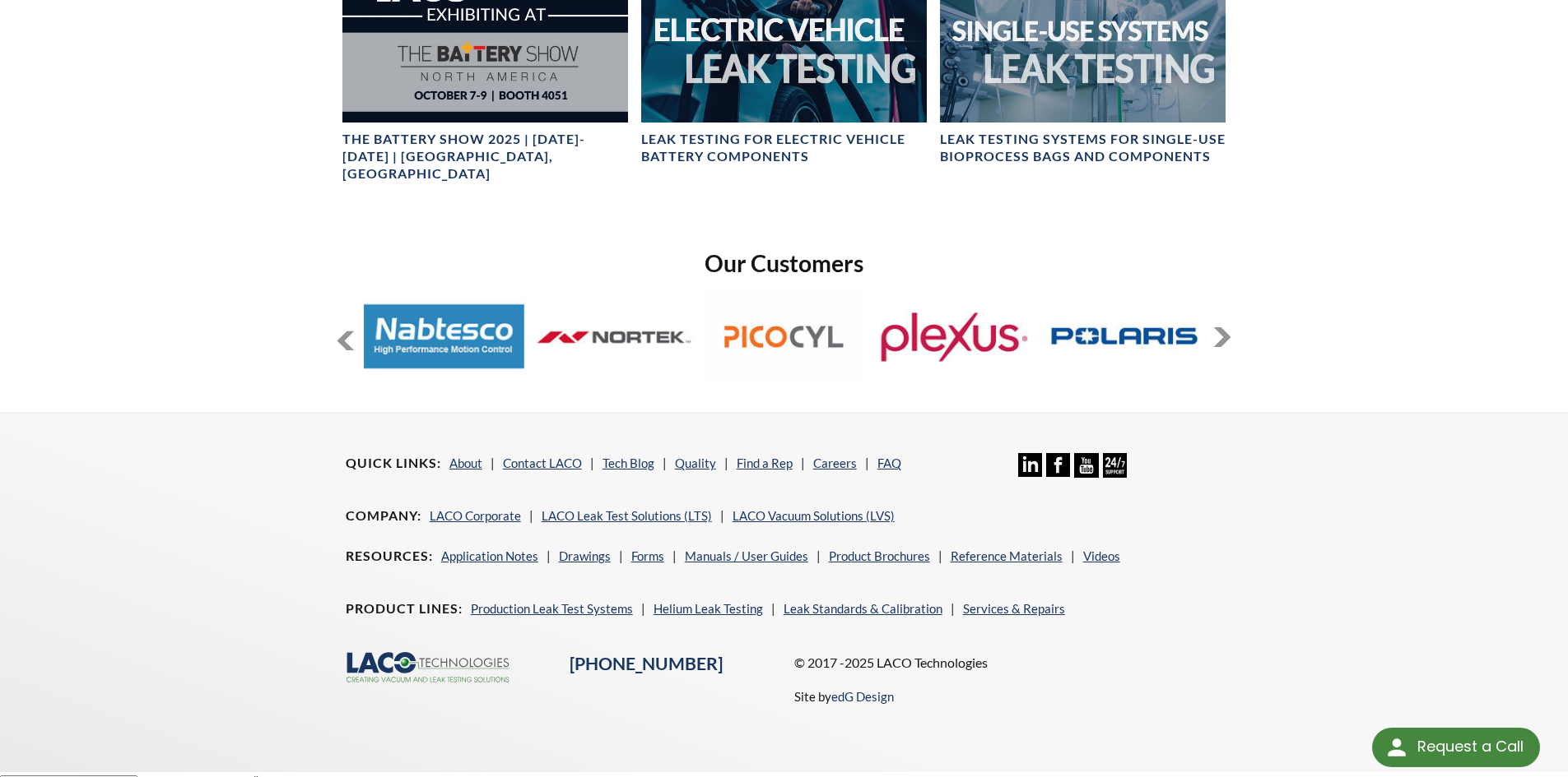
drag, startPoint x: 1218, startPoint y: 319, endPoint x: 1211, endPoint y: 324, distance: 8.6
click at [1213, 327] on button at bounding box center [1222, 337] width 20 height 20
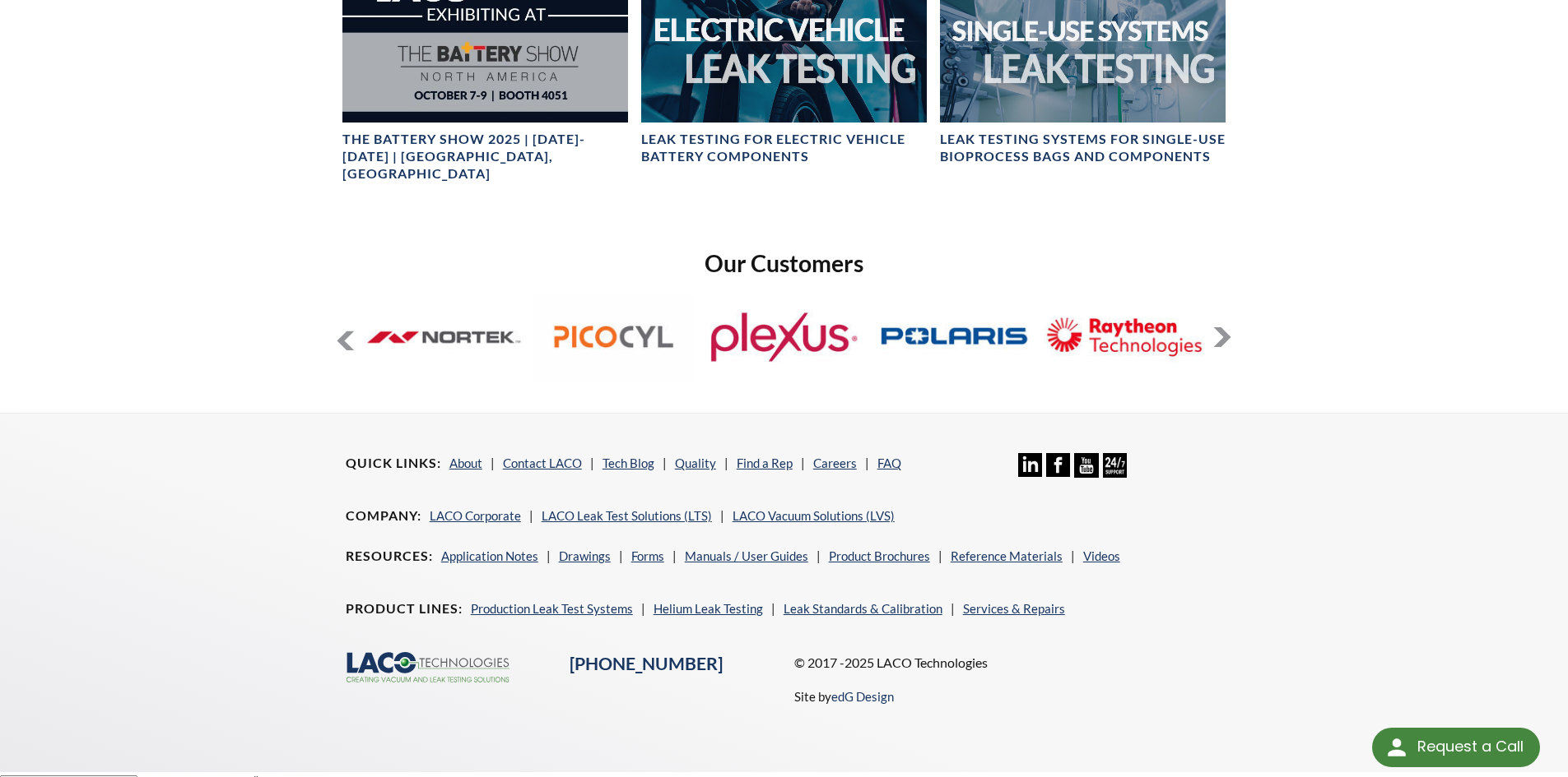
click at [1209, 319] on div "slide 28 to 32 of 33" at bounding box center [784, 338] width 897 height 94
click at [1172, 328] on img at bounding box center [1124, 336] width 161 height 90
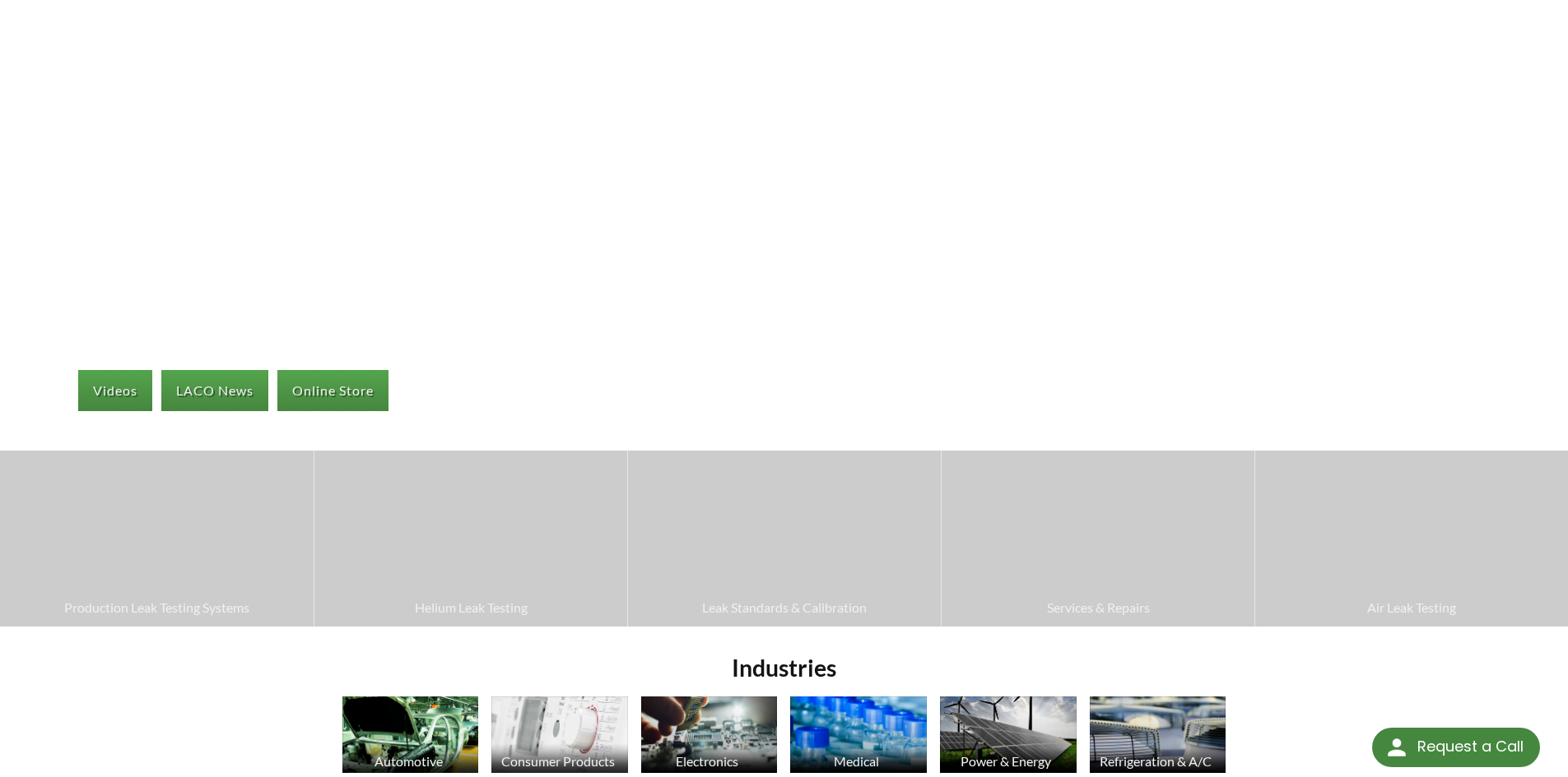
scroll to position [0, 0]
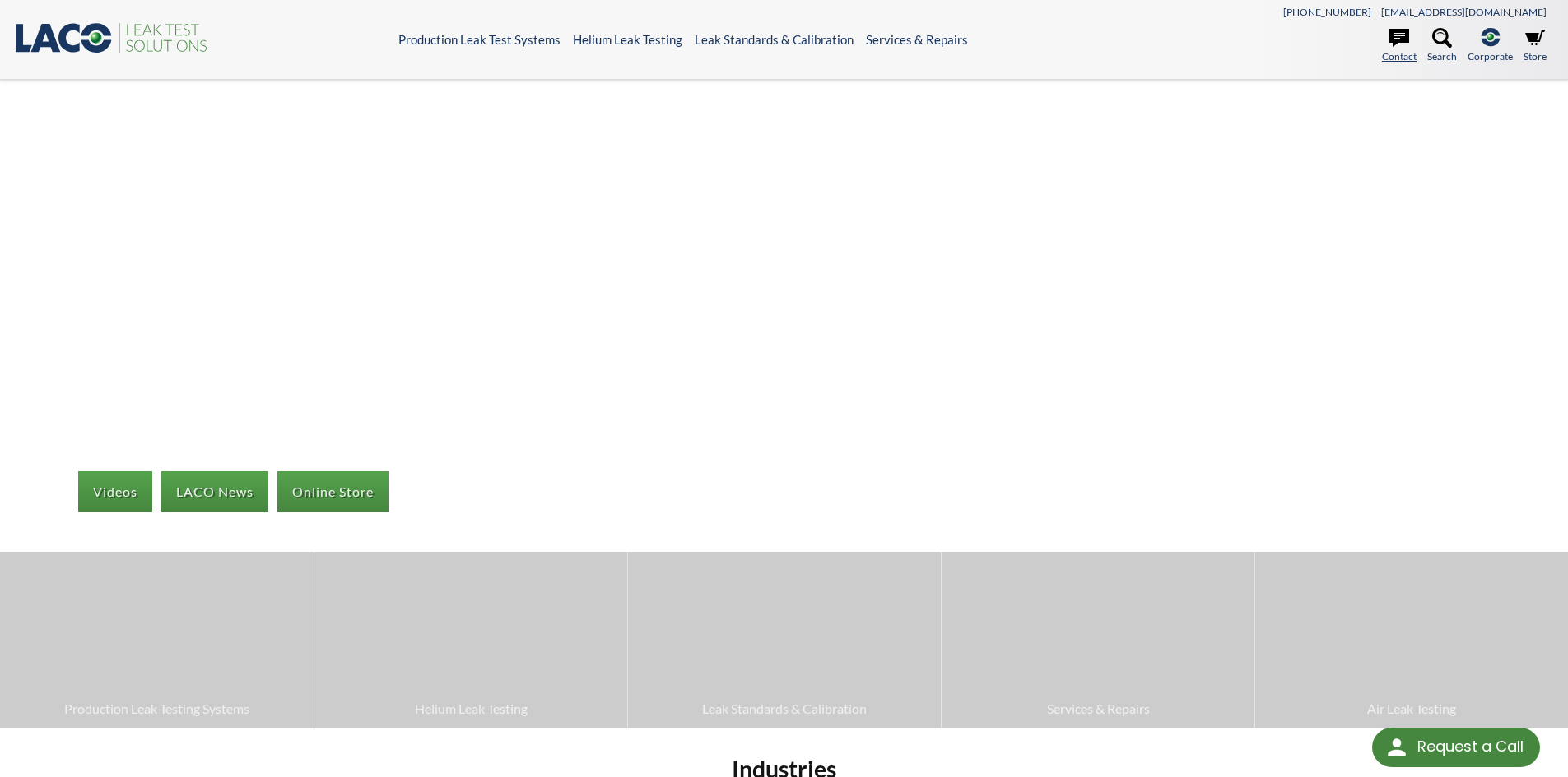
click at [1393, 49] on link "Contact" at bounding box center [1398, 46] width 35 height 36
